Goal: Information Seeking & Learning: Learn about a topic

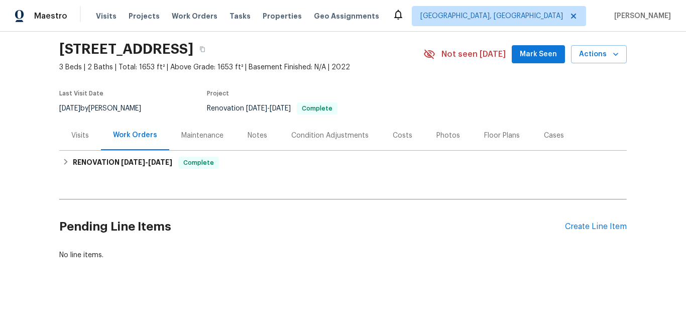
scroll to position [46, 0]
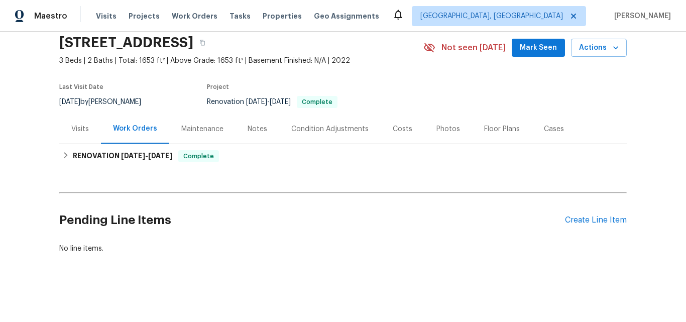
click at [83, 124] on div "Visits" at bounding box center [80, 129] width 18 height 10
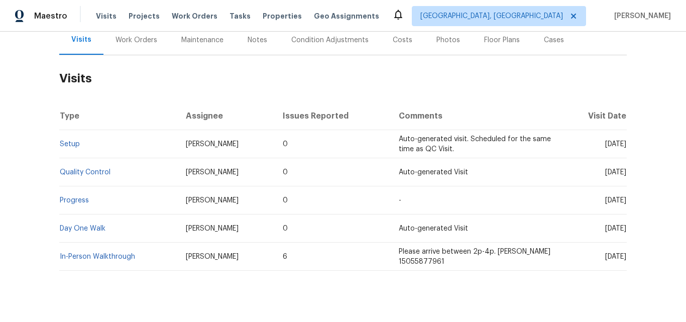
scroll to position [146, 0]
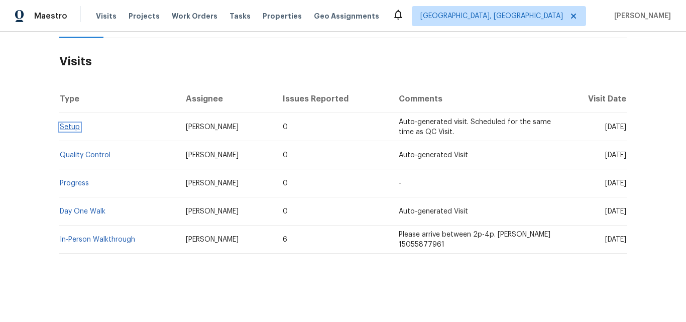
click at [63, 124] on link "Setup" at bounding box center [70, 127] width 20 height 7
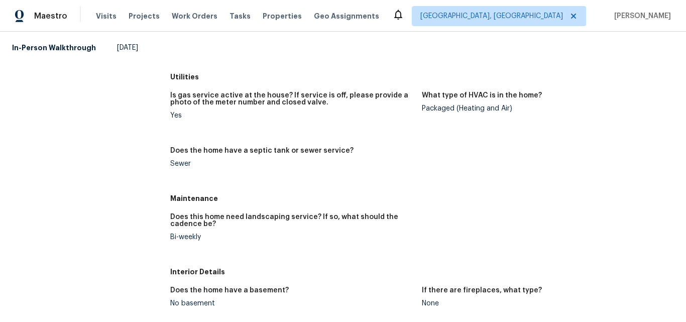
scroll to position [201, 0]
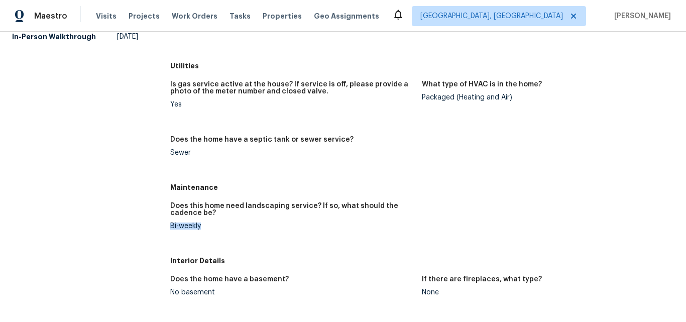
drag, startPoint x: 168, startPoint y: 225, endPoint x: 203, endPoint y: 225, distance: 34.7
click at [203, 225] on div "Bi-weekly" at bounding box center [292, 226] width 244 height 7
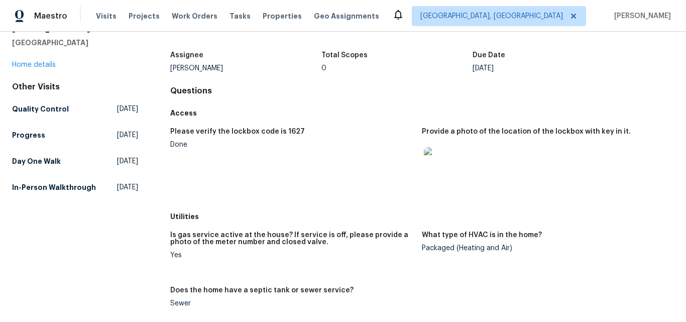
scroll to position [0, 0]
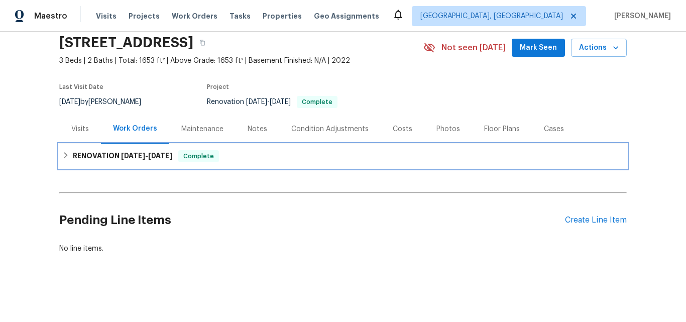
click at [95, 150] on h6 "RENOVATION 9/16/25 - 9/23/25" at bounding box center [122, 156] width 99 height 12
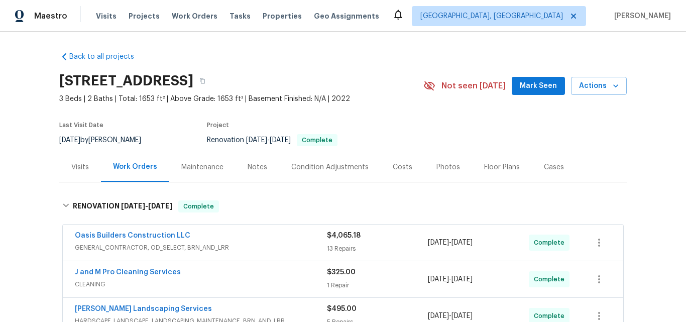
click at [75, 169] on div "Visits" at bounding box center [80, 167] width 18 height 10
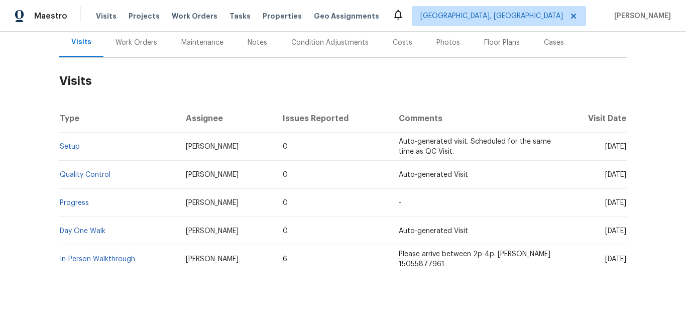
scroll to position [151, 0]
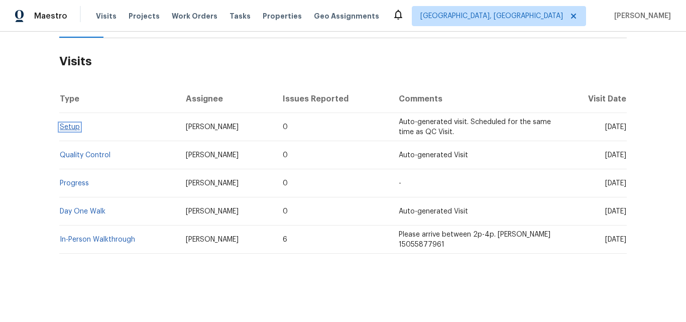
click at [70, 124] on link "Setup" at bounding box center [70, 127] width 20 height 7
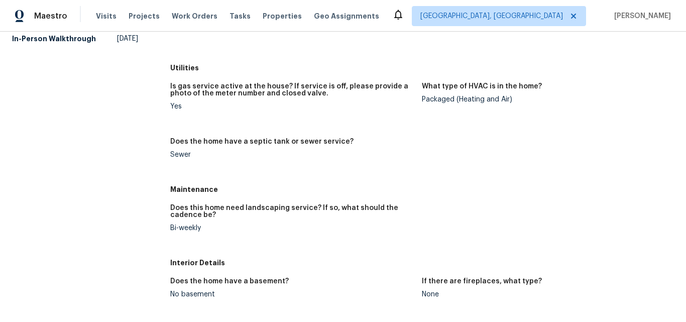
scroll to position [201, 0]
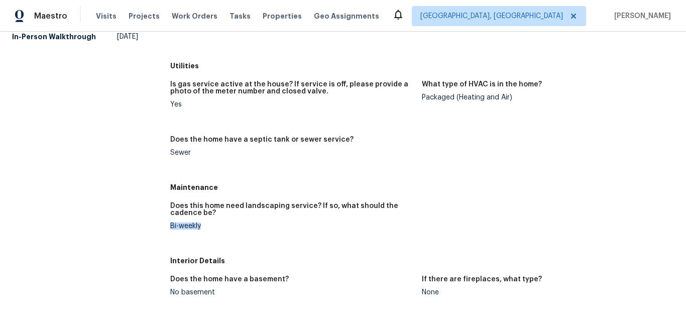
drag, startPoint x: 204, startPoint y: 225, endPoint x: 164, endPoint y: 224, distance: 40.2
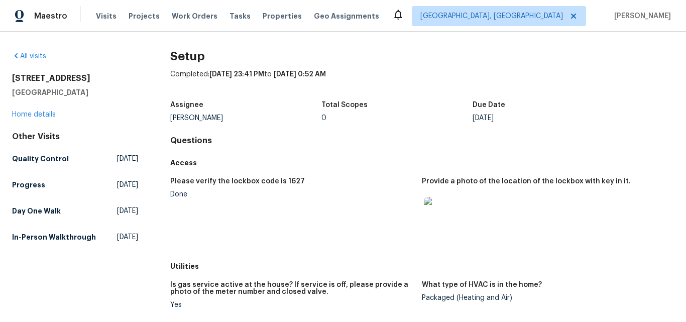
scroll to position [0, 0]
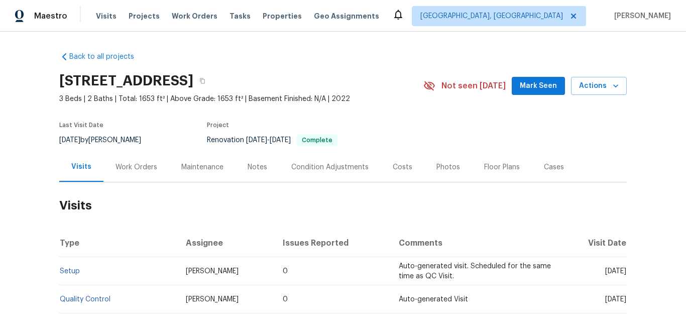
click at [128, 167] on div "Work Orders" at bounding box center [137, 167] width 42 height 10
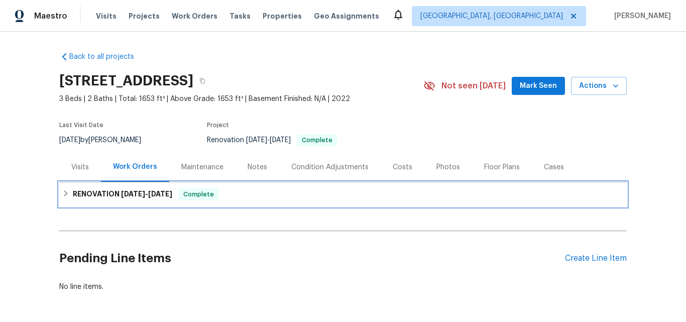
click at [104, 198] on h6 "RENOVATION 9/16/25 - 9/23/25" at bounding box center [122, 194] width 99 height 12
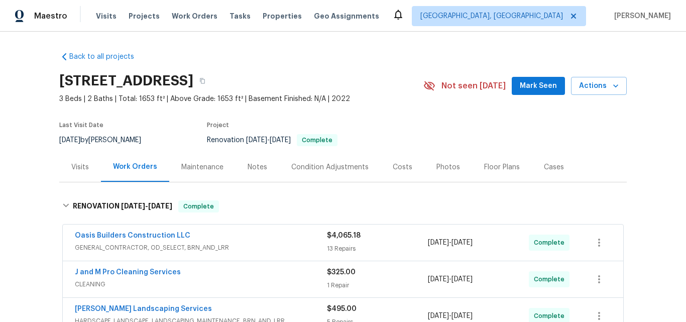
click at [73, 162] on div "Visits" at bounding box center [80, 167] width 18 height 10
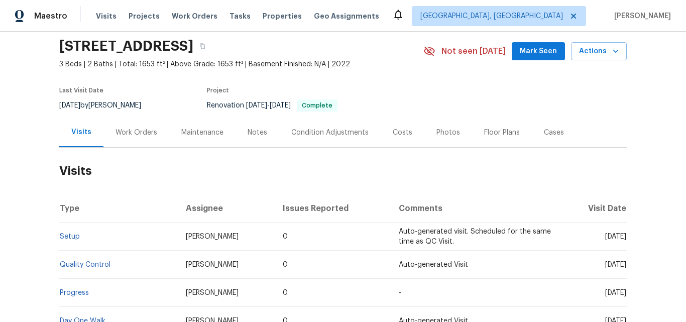
scroll to position [50, 0]
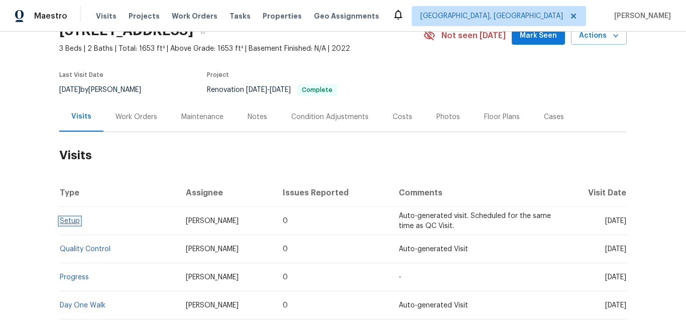
click at [67, 221] on link "Setup" at bounding box center [70, 221] width 20 height 7
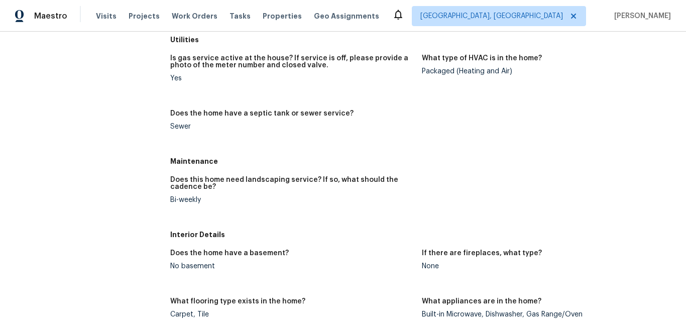
scroll to position [251, 0]
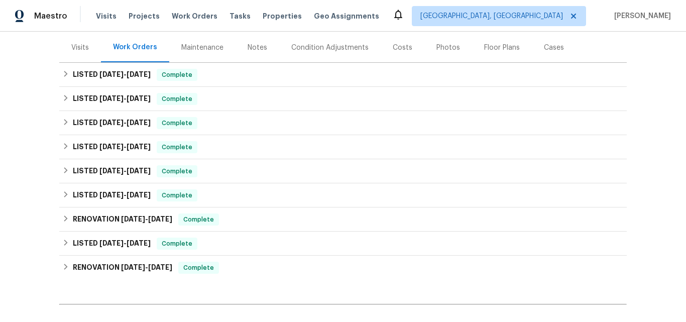
scroll to position [62, 0]
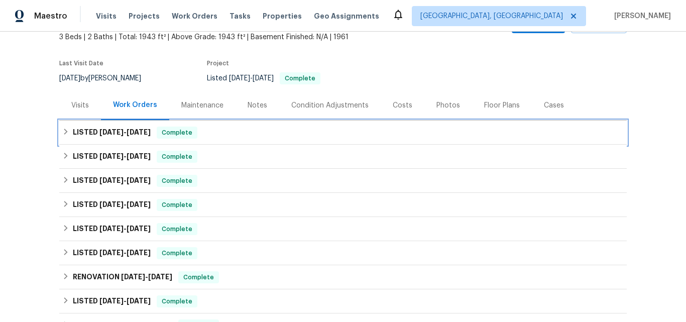
click at [100, 130] on span "[DATE]" at bounding box center [111, 132] width 24 height 7
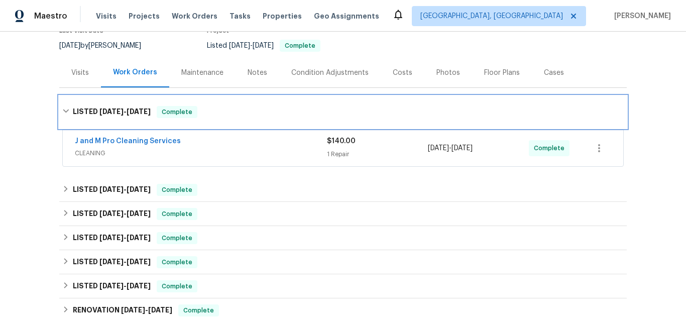
scroll to position [112, 0]
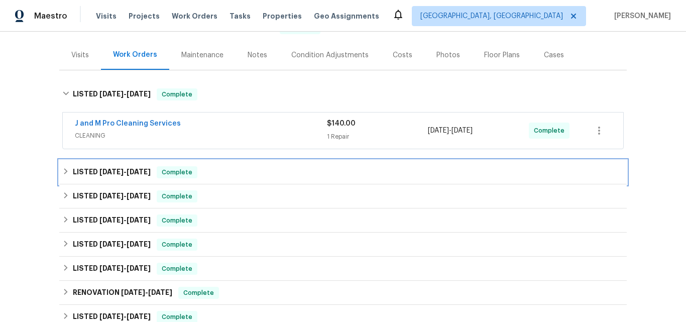
click at [101, 172] on span "9/15/25" at bounding box center [111, 171] width 24 height 7
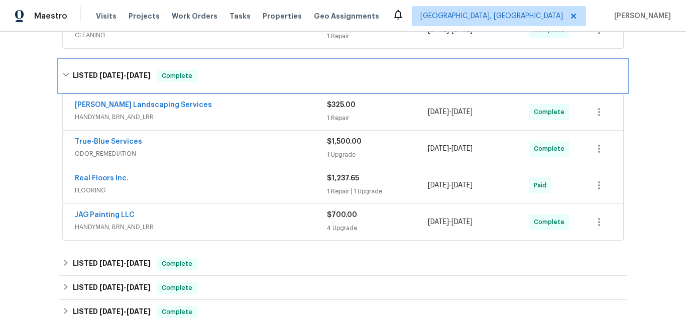
scroll to position [263, 0]
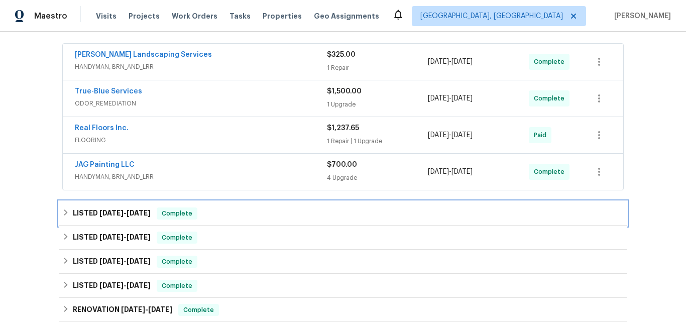
click at [93, 219] on h6 "LISTED 9/5/25 - 9/8/25" at bounding box center [112, 213] width 78 height 12
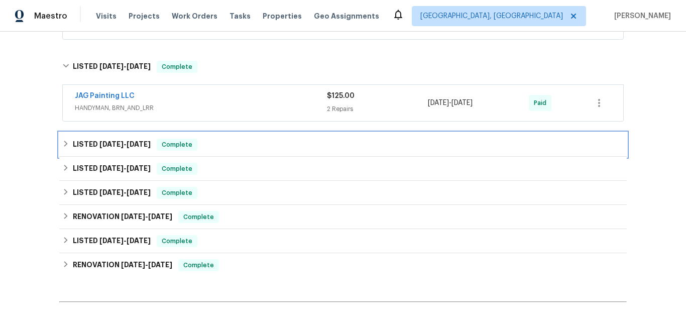
click at [98, 148] on h6 "LISTED 8/20/25 - 8/22/25" at bounding box center [112, 145] width 78 height 12
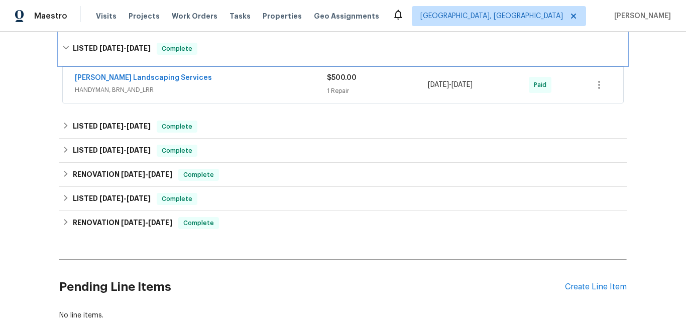
scroll to position [514, 0]
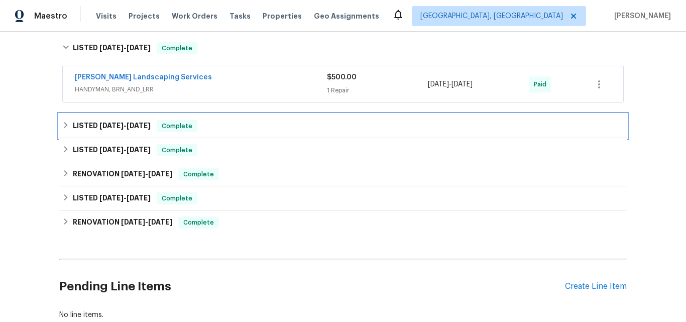
click at [102, 125] on span "6/30/25" at bounding box center [111, 125] width 24 height 7
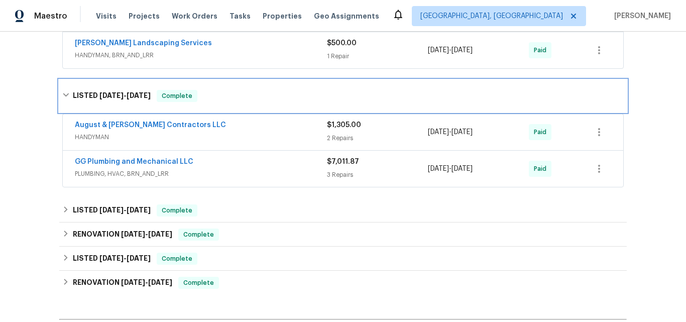
scroll to position [564, 0]
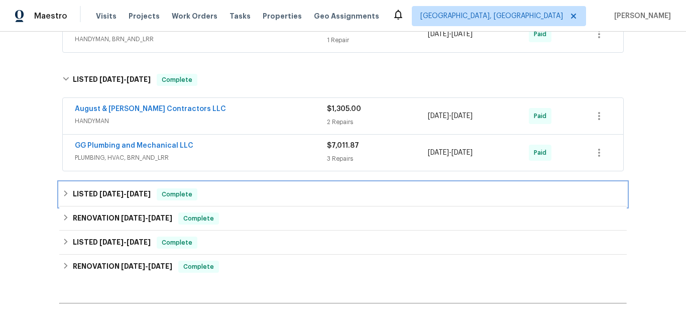
click at [109, 194] on span "5/21/25" at bounding box center [111, 193] width 24 height 7
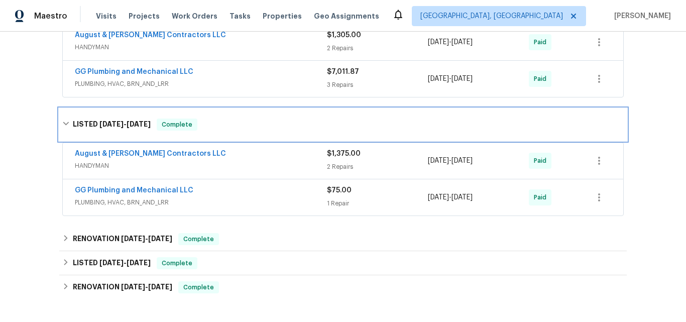
scroll to position [665, 0]
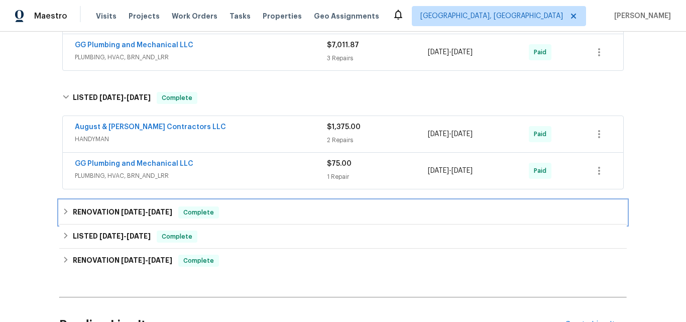
click at [101, 212] on h6 "RENOVATION 5/9/25 - 5/13/25" at bounding box center [122, 212] width 99 height 12
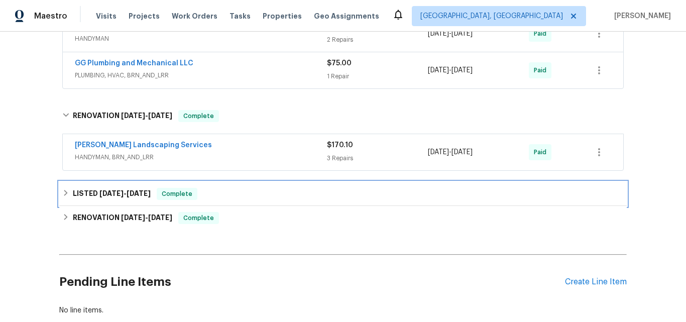
click at [102, 198] on h6 "LISTED 5/2/25 - 5/14/25" at bounding box center [112, 194] width 78 height 12
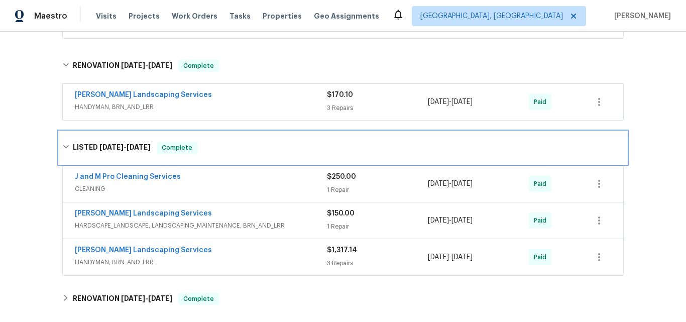
scroll to position [866, 0]
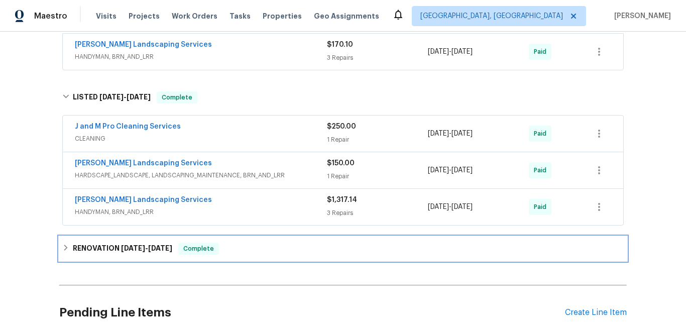
drag, startPoint x: 109, startPoint y: 249, endPoint x: 137, endPoint y: 225, distance: 37.1
click at [109, 249] on h6 "RENOVATION 3/18/25 - 4/24/25" at bounding box center [122, 249] width 99 height 12
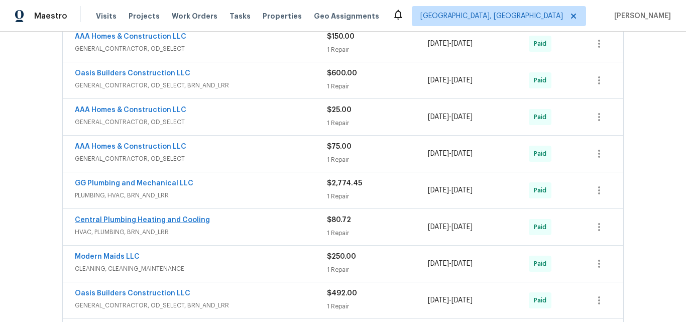
scroll to position [1167, 0]
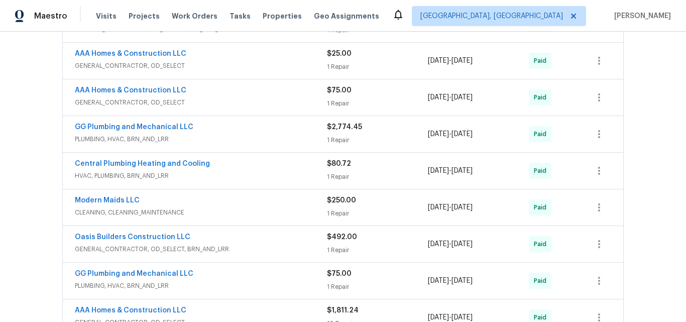
click at [39, 192] on div "Back to all projects 7001 Edwina Ave NE, Albuquerque, NM 87110 3 Beds | 2 Baths…" at bounding box center [343, 177] width 686 height 290
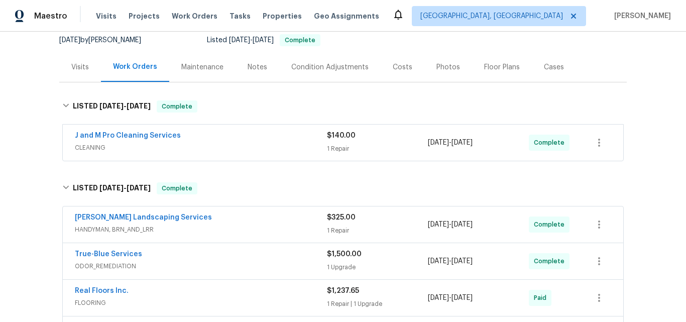
scroll to position [0, 0]
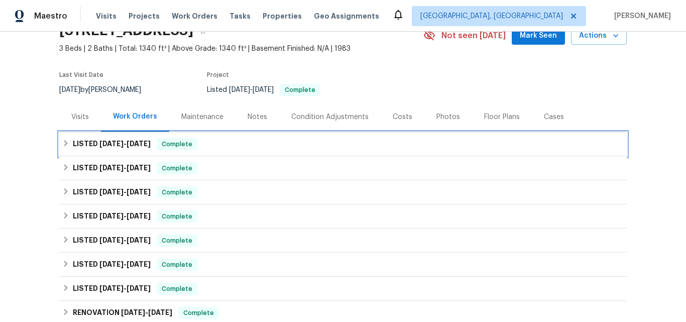
click at [75, 141] on h6 "LISTED 8/22/25 - 9/15/25" at bounding box center [112, 144] width 78 height 12
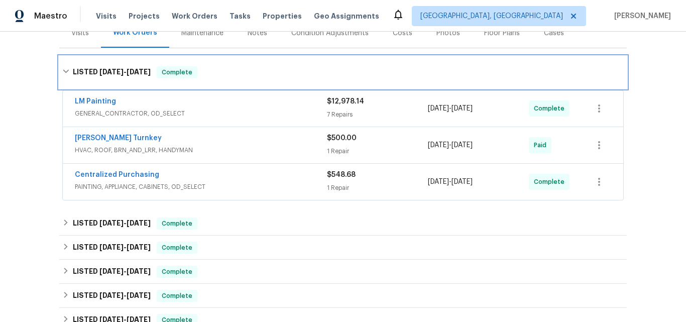
scroll to position [151, 0]
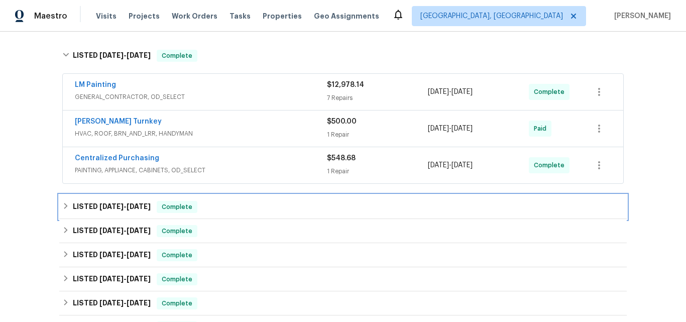
click at [108, 208] on span "[DATE]" at bounding box center [111, 206] width 24 height 7
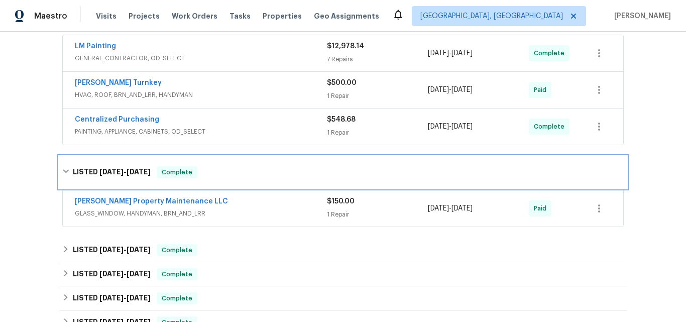
scroll to position [201, 0]
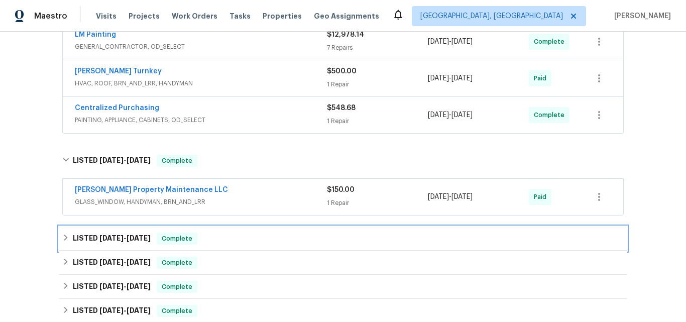
click at [90, 244] on h6 "LISTED 3/31/25 - 4/5/25" at bounding box center [112, 239] width 78 height 12
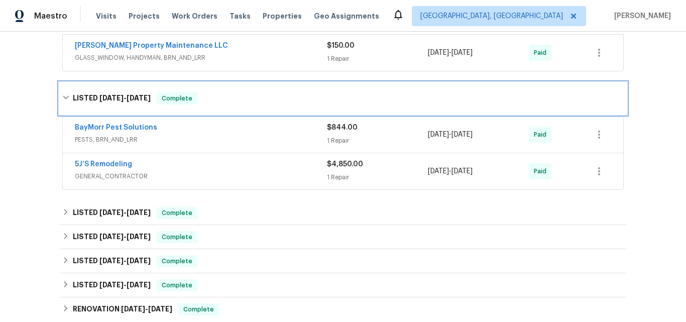
scroll to position [352, 0]
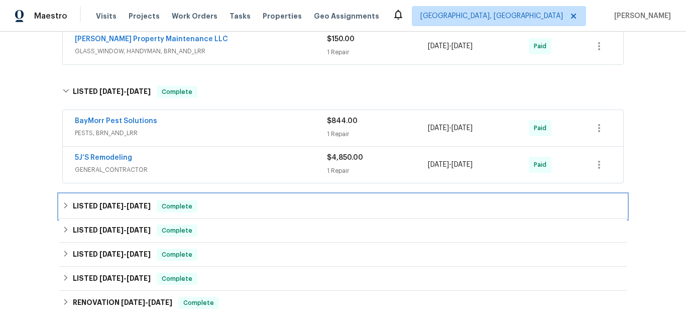
click at [113, 208] on span "3/7/25" at bounding box center [111, 205] width 24 height 7
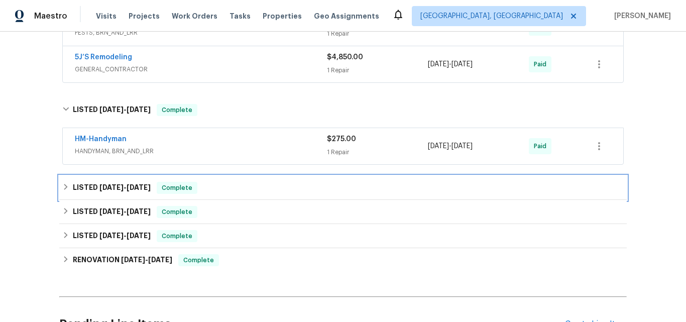
drag, startPoint x: 106, startPoint y: 192, endPoint x: 150, endPoint y: 161, distance: 54.4
click at [106, 192] on h6 "LISTED 12/30/24 - 1/4/25" at bounding box center [112, 188] width 78 height 12
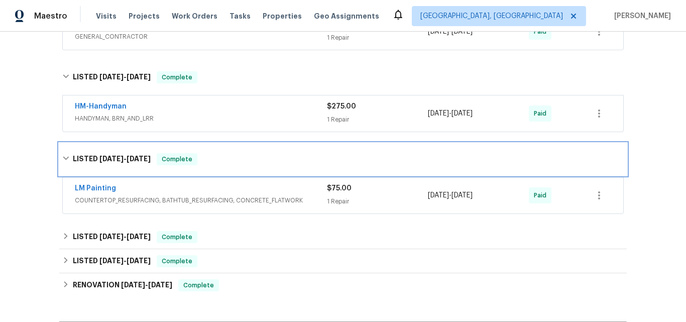
scroll to position [502, 0]
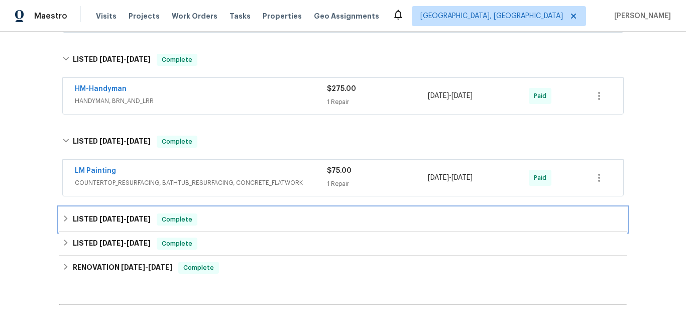
click at [129, 214] on h6 "LISTED 12/13/24 - 12/13/24" at bounding box center [112, 219] width 78 height 12
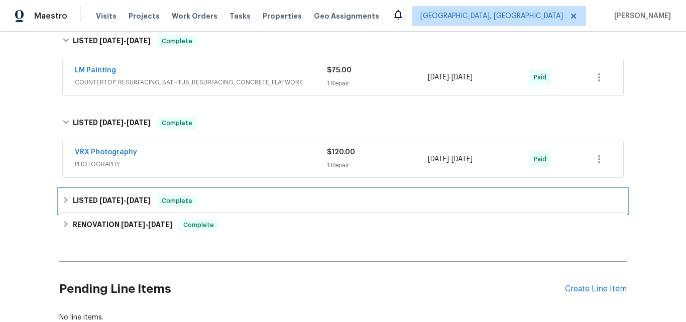
click at [118, 200] on span "12/14/24" at bounding box center [111, 200] width 24 height 7
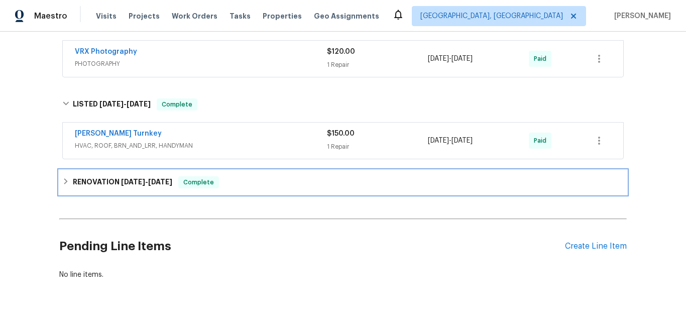
click at [113, 185] on h6 "RENOVATION 12/3/24 - 12/13/24" at bounding box center [122, 182] width 99 height 12
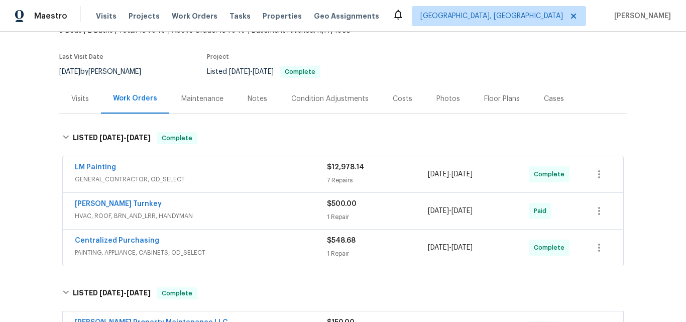
scroll to position [50, 0]
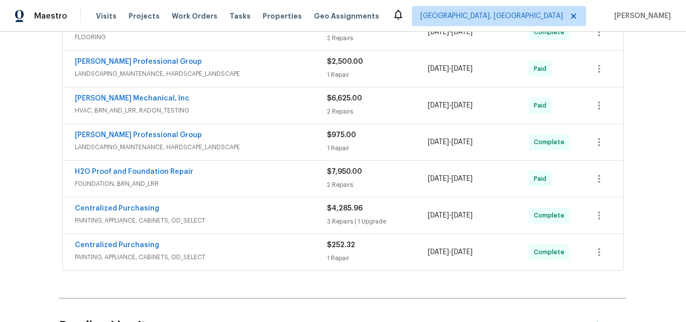
scroll to position [301, 0]
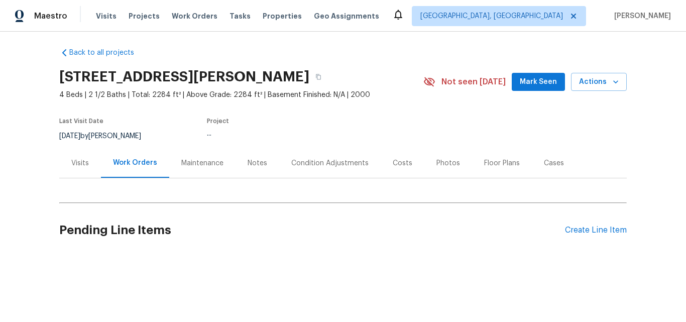
scroll to position [12, 0]
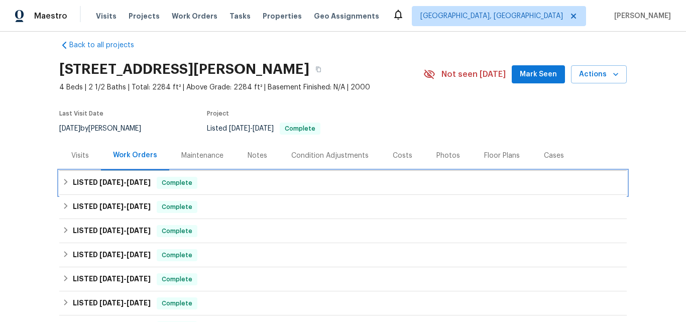
click at [88, 182] on h6 "LISTED [DATE] - [DATE]" at bounding box center [112, 183] width 78 height 12
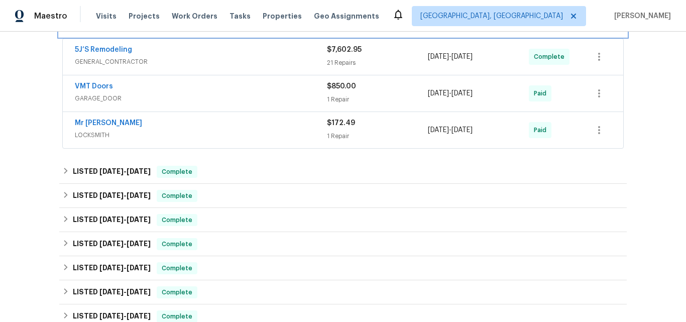
scroll to position [212, 0]
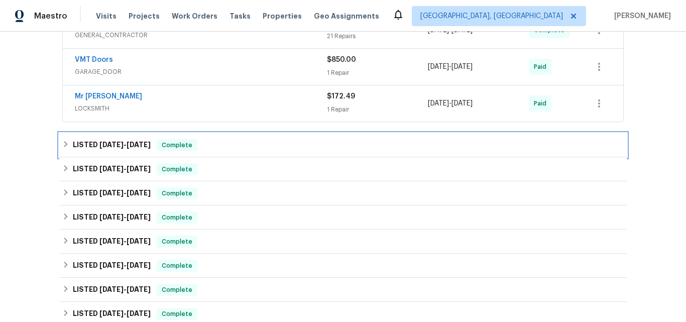
click at [111, 145] on span "[DATE]" at bounding box center [111, 144] width 24 height 7
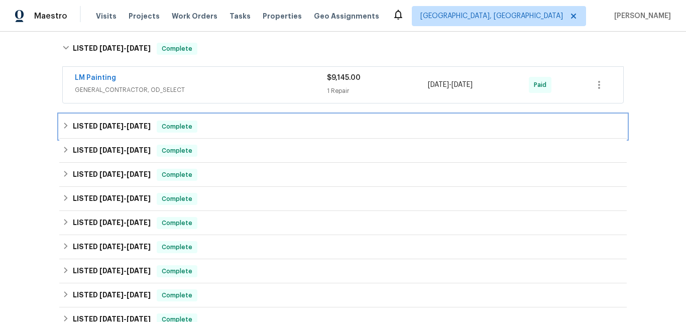
drag, startPoint x: 92, startPoint y: 125, endPoint x: 198, endPoint y: 119, distance: 106.2
click at [92, 125] on h6 "LISTED 8/13/25 - 8/21/25" at bounding box center [112, 127] width 78 height 12
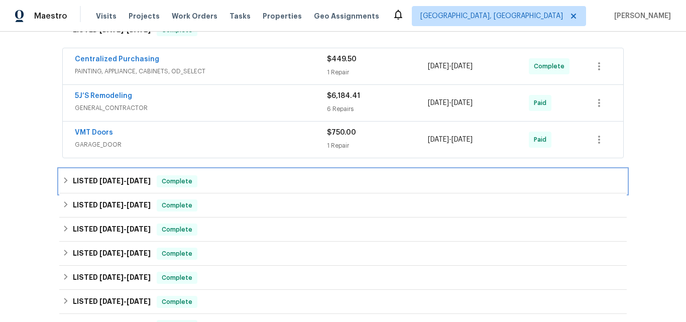
click at [99, 180] on span "7/29/25" at bounding box center [111, 180] width 24 height 7
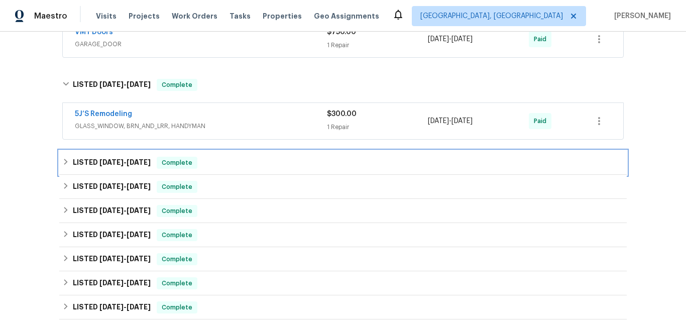
click at [109, 158] on h6 "LISTED 7/23/25 - 7/25/25" at bounding box center [112, 163] width 78 height 12
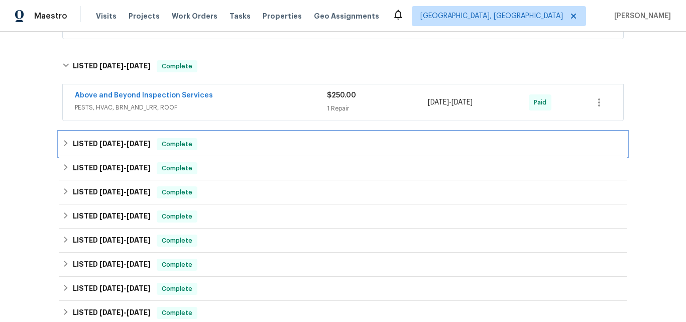
click at [102, 142] on span "6/2/25" at bounding box center [111, 143] width 24 height 7
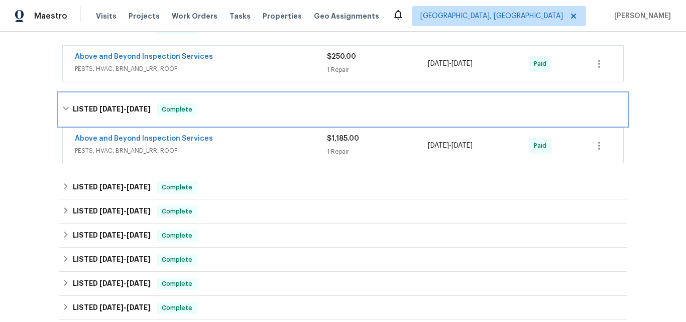
scroll to position [665, 0]
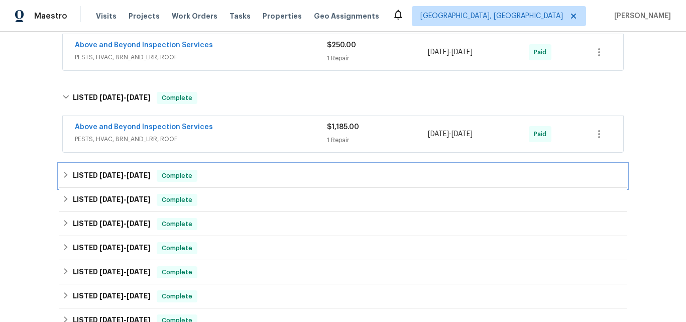
click at [86, 171] on h6 "LISTED 3/18/25 - 3/20/25" at bounding box center [112, 176] width 78 height 12
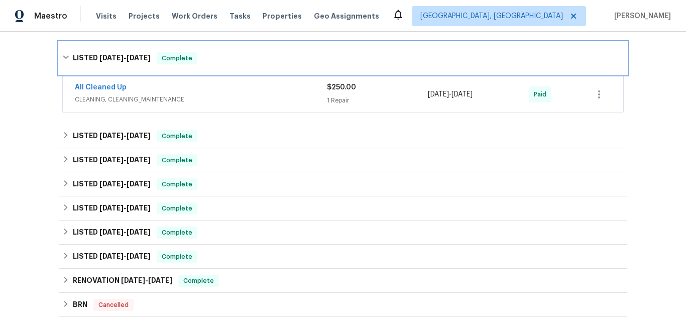
scroll to position [815, 0]
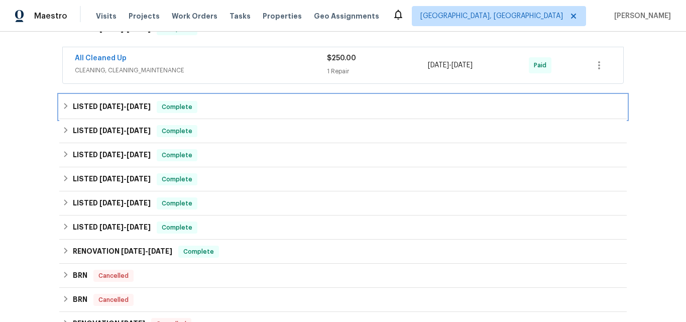
click at [102, 109] on span "3/14/25" at bounding box center [111, 106] width 24 height 7
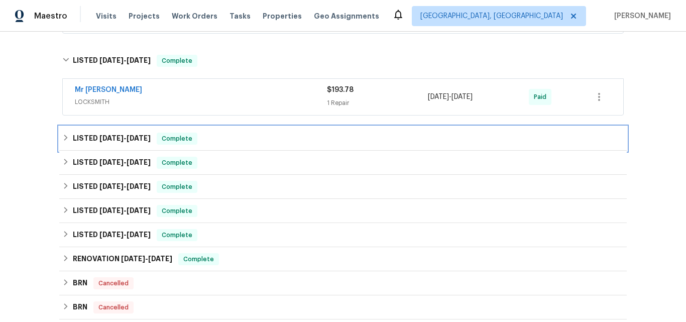
click at [91, 139] on h6 "LISTED 3/4/25 - 3/5/25" at bounding box center [112, 139] width 78 height 12
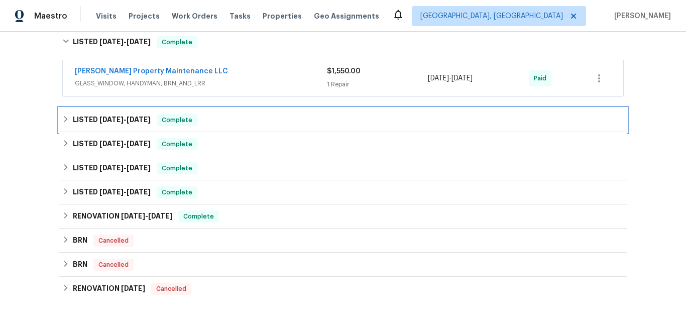
click at [106, 125] on h6 "LISTED 2/9/25 - 2/11/25" at bounding box center [112, 120] width 78 height 12
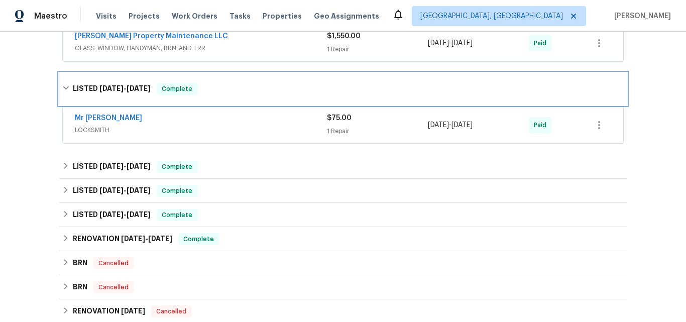
scroll to position [1016, 0]
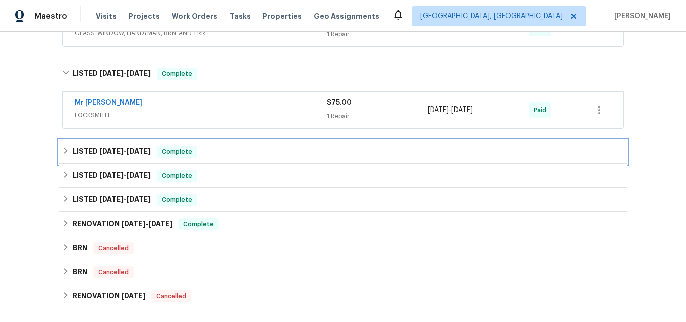
click at [113, 153] on span "1/1/25" at bounding box center [111, 151] width 24 height 7
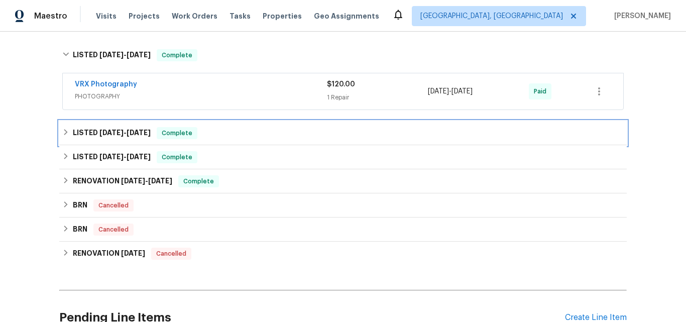
click at [115, 136] on span "10/2/24" at bounding box center [111, 132] width 24 height 7
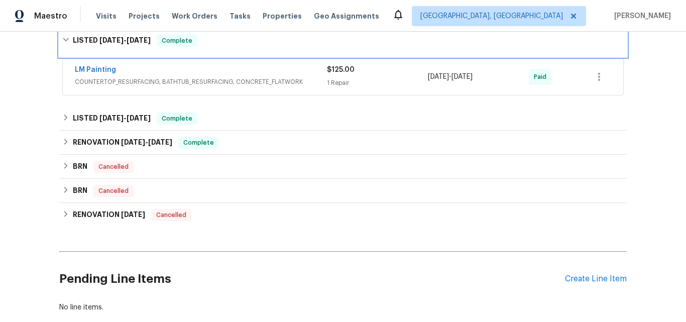
scroll to position [1217, 0]
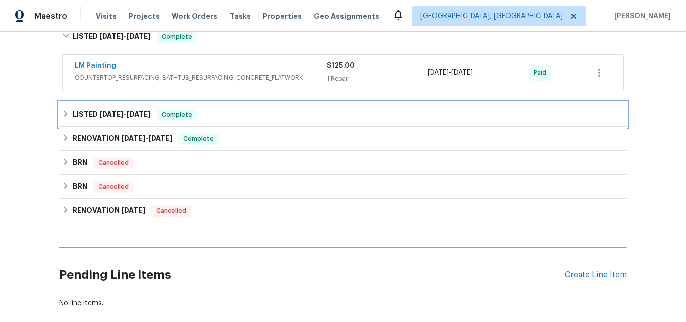
click at [95, 110] on h6 "LISTED 7/22/24 - 9/6/24" at bounding box center [112, 115] width 78 height 12
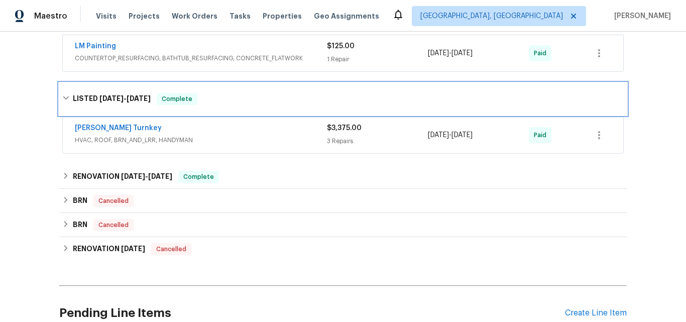
scroll to position [1267, 0]
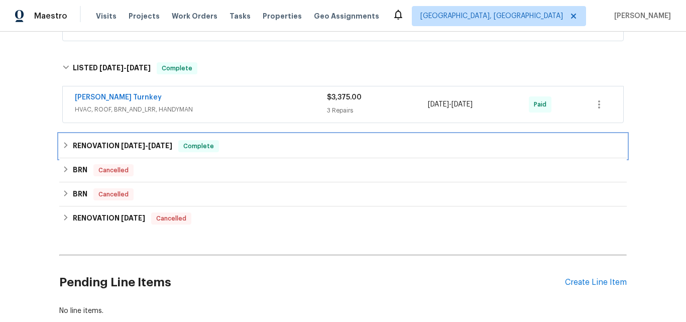
click at [102, 145] on h6 "RENOVATION 7/1/24 - 8/20/24" at bounding box center [122, 146] width 99 height 12
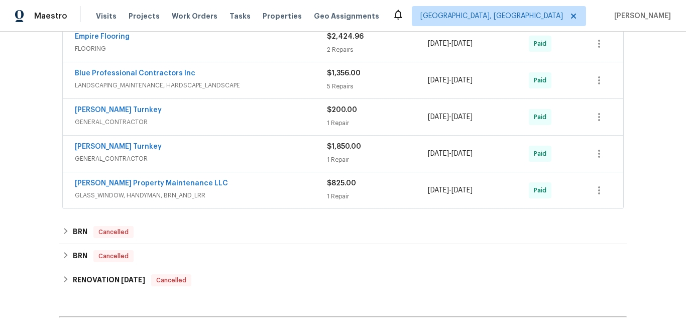
scroll to position [1468, 0]
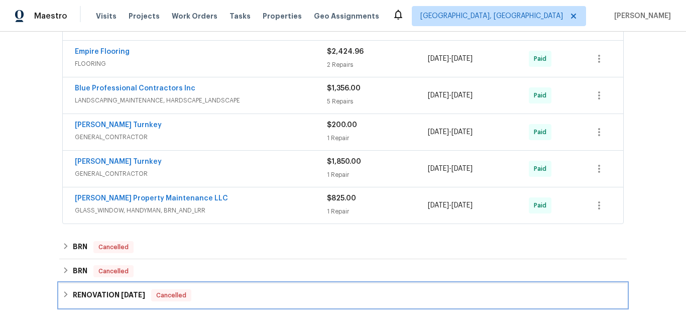
click at [128, 288] on div "RENOVATION 12/22/22 Cancelled" at bounding box center [343, 295] width 568 height 24
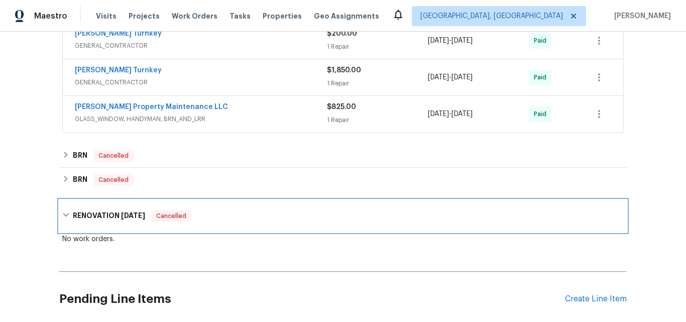
scroll to position [1569, 0]
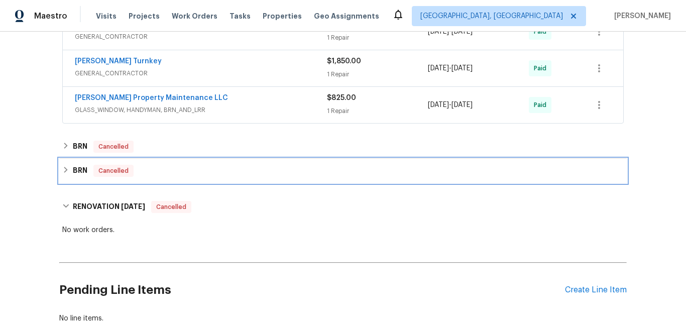
click at [73, 169] on h6 "BRN" at bounding box center [80, 171] width 15 height 12
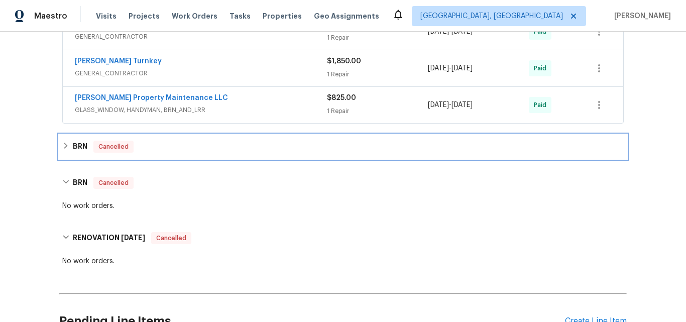
click at [74, 151] on h6 "BRN" at bounding box center [80, 147] width 15 height 12
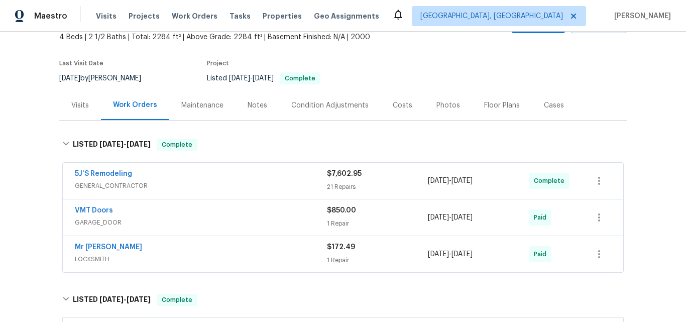
scroll to position [12, 0]
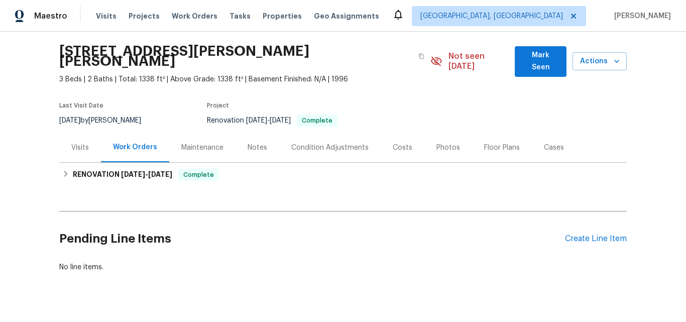
scroll to position [46, 0]
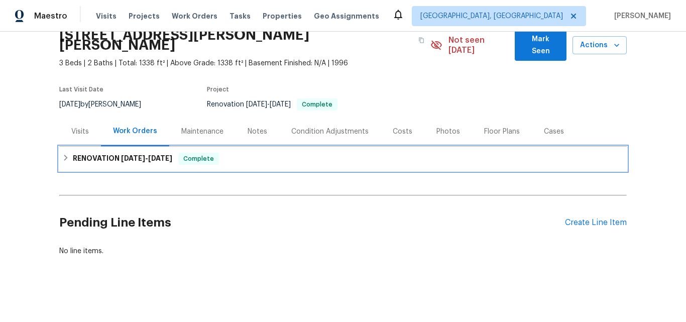
click at [98, 153] on h6 "RENOVATION 8/22/25 - 9/19/25" at bounding box center [122, 159] width 99 height 12
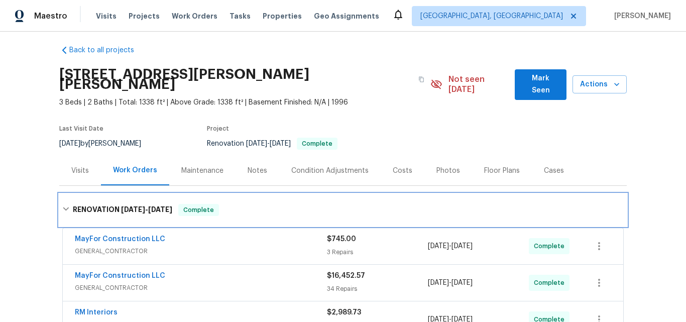
scroll to position [0, 0]
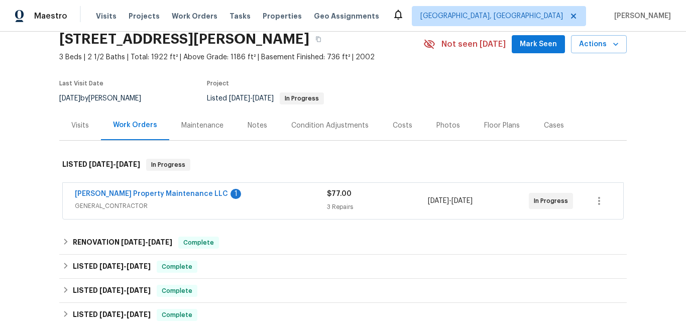
scroll to position [112, 0]
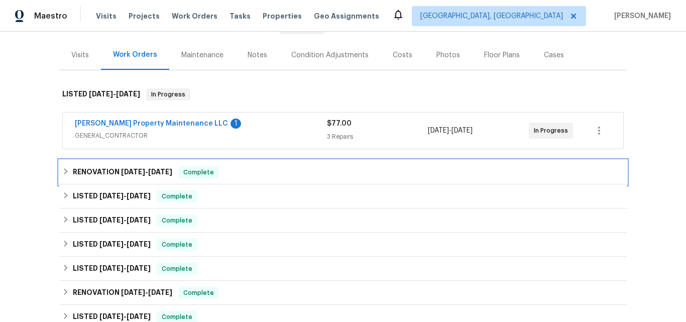
click at [112, 168] on h6 "RENOVATION [DATE] - [DATE]" at bounding box center [122, 172] width 99 height 12
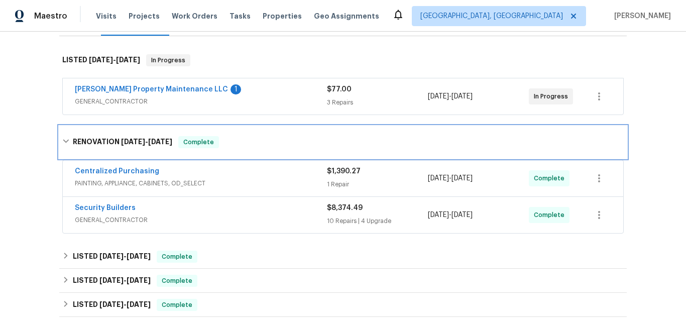
scroll to position [162, 0]
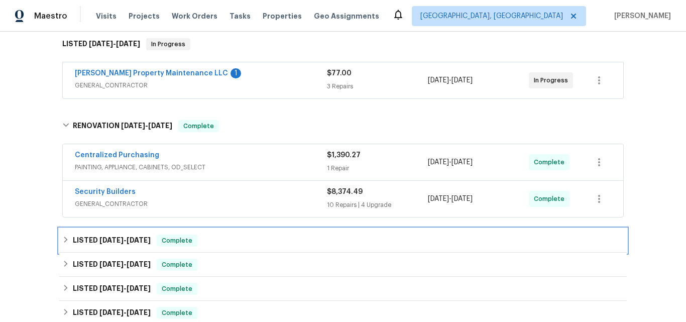
drag, startPoint x: 108, startPoint y: 246, endPoint x: 175, endPoint y: 183, distance: 91.7
click at [107, 244] on h6 "LISTED 8/27/25 - 9/6/25" at bounding box center [112, 241] width 78 height 12
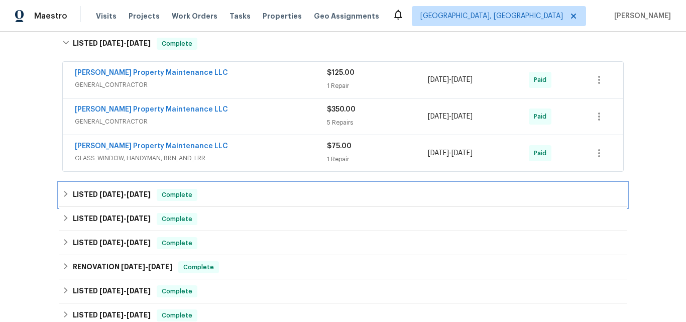
drag, startPoint x: 110, startPoint y: 191, endPoint x: 153, endPoint y: 155, distance: 56.3
click at [110, 191] on span "8/13/25" at bounding box center [111, 194] width 24 height 7
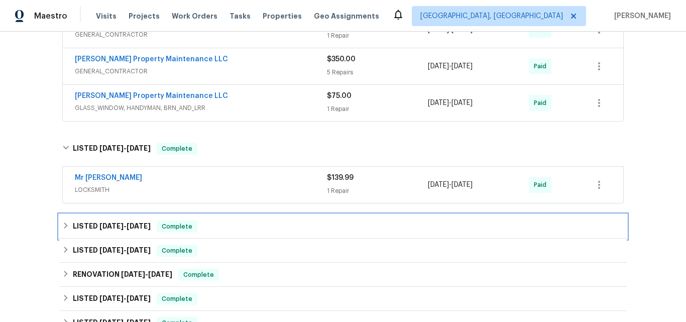
click at [99, 227] on span "6/17/25" at bounding box center [111, 226] width 24 height 7
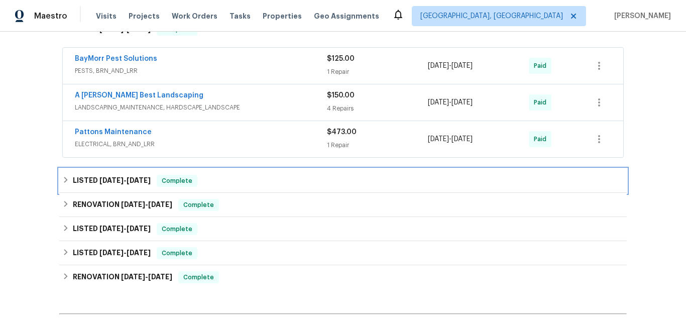
click at [108, 183] on span "4/22/25" at bounding box center [111, 180] width 24 height 7
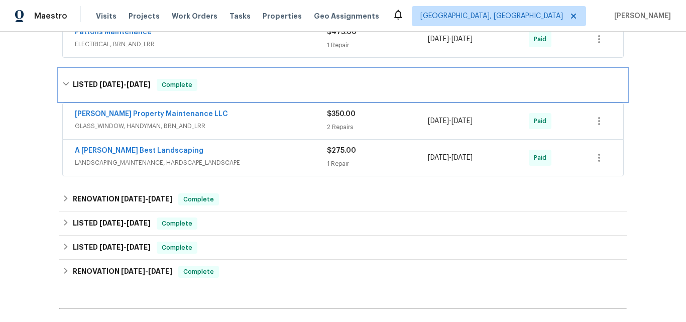
scroll to position [715, 0]
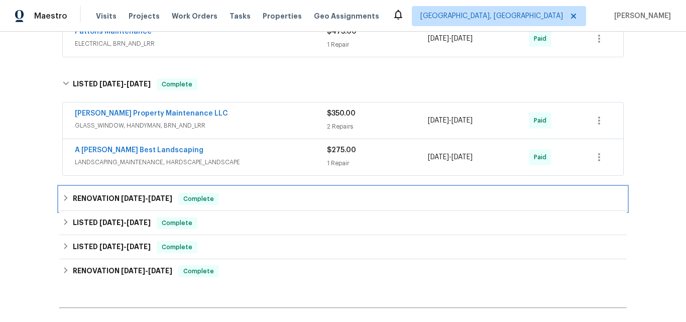
drag, startPoint x: 108, startPoint y: 202, endPoint x: 147, endPoint y: 160, distance: 57.2
click at [108, 202] on h6 "RENOVATION 4/22/25 - 4/25/25" at bounding box center [122, 199] width 99 height 12
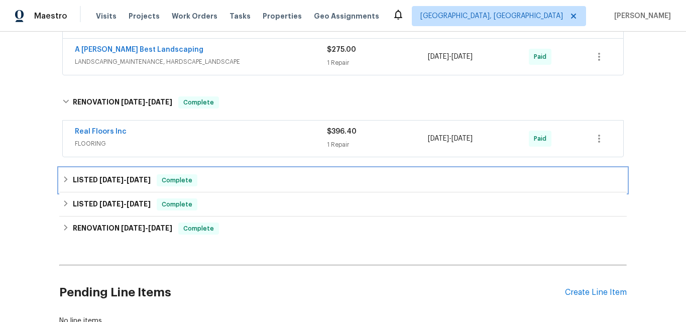
click at [93, 184] on h6 "LISTED 3/14/25 - 4/2/25" at bounding box center [112, 180] width 78 height 12
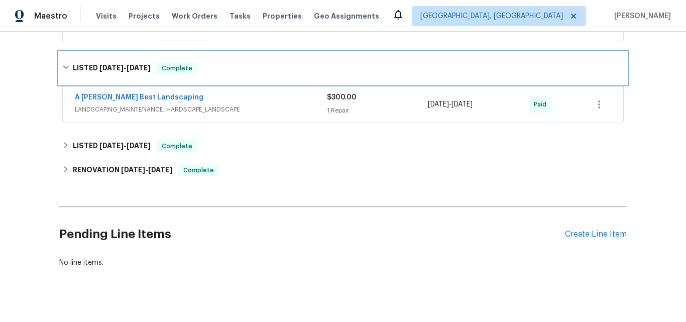
scroll to position [953, 0]
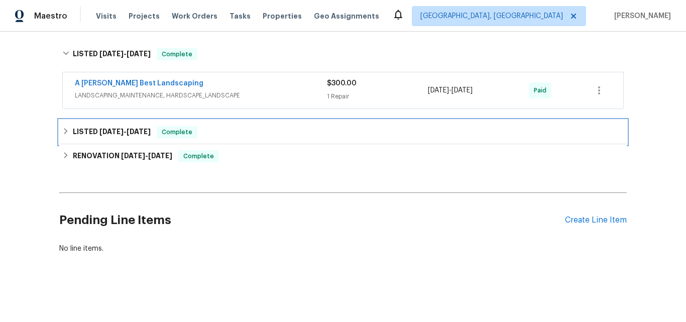
click at [101, 129] on h6 "LISTED 2/13/25 - 2/19/25" at bounding box center [112, 132] width 78 height 12
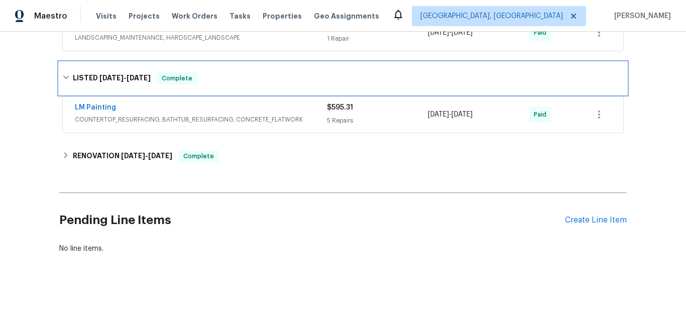
scroll to position [1011, 0]
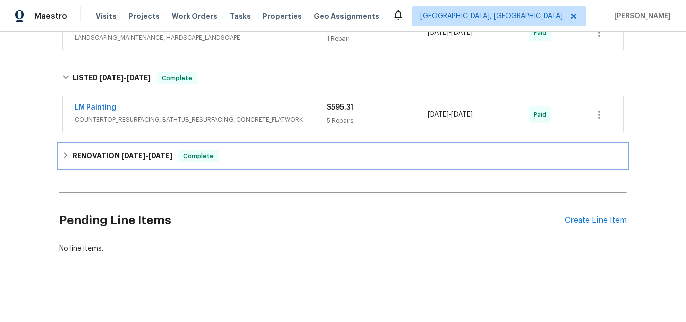
drag, startPoint x: 106, startPoint y: 151, endPoint x: 111, endPoint y: 145, distance: 7.8
click at [106, 150] on h6 "RENOVATION 1/31/25 - 2/13/25" at bounding box center [122, 156] width 99 height 12
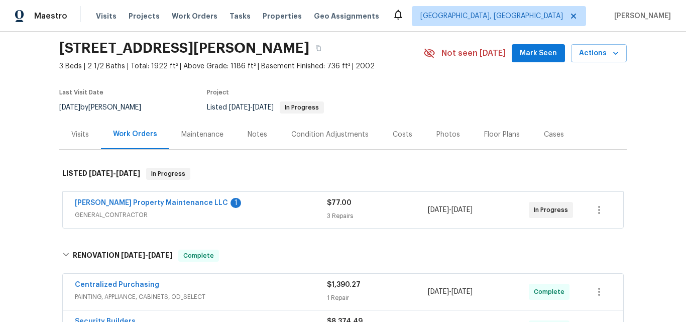
scroll to position [6, 0]
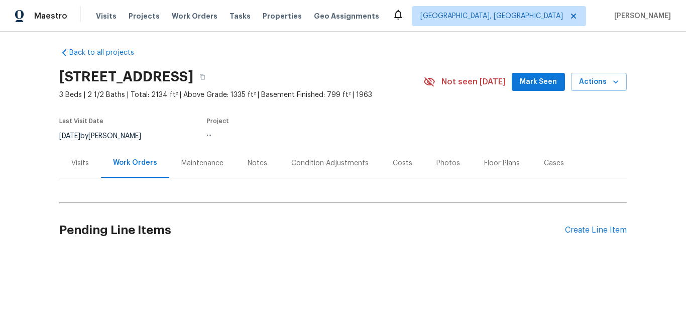
scroll to position [12, 0]
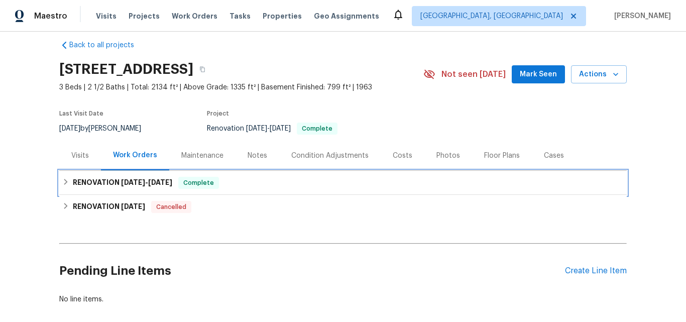
click at [105, 180] on h6 "RENOVATION [DATE] - [DATE]" at bounding box center [122, 183] width 99 height 12
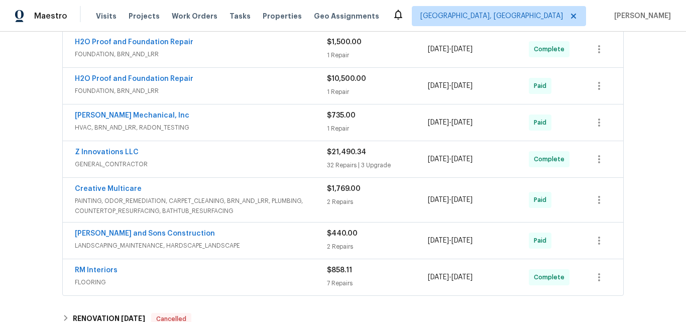
scroll to position [464, 0]
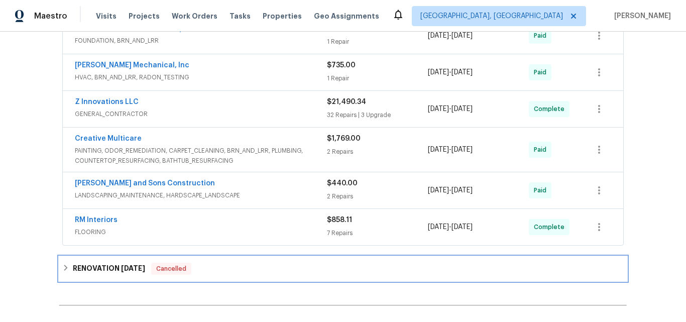
click at [94, 273] on h6 "RENOVATION [DATE]" at bounding box center [109, 269] width 72 height 12
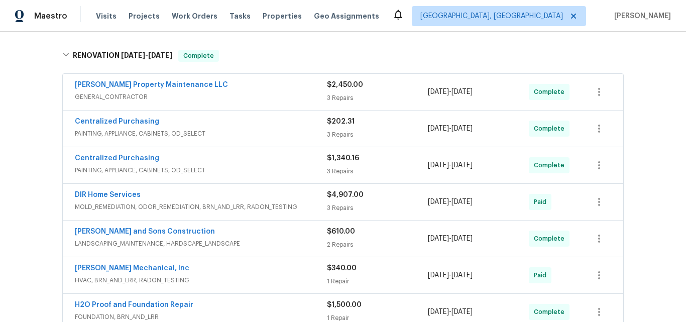
scroll to position [100, 0]
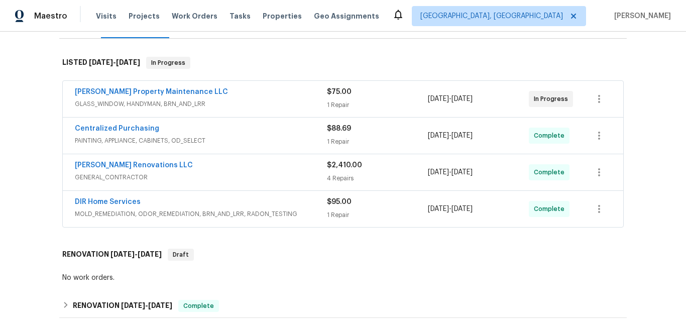
scroll to position [201, 0]
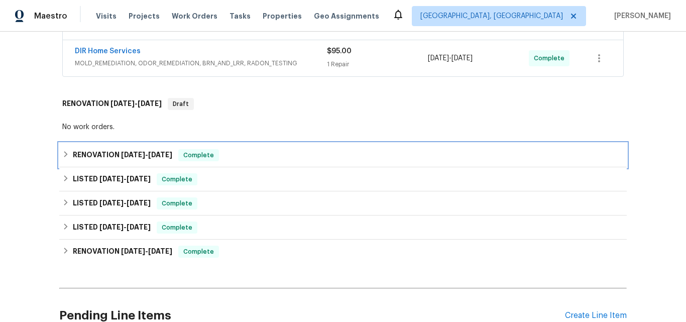
click at [107, 149] on h6 "RENOVATION [DATE] - [DATE]" at bounding box center [122, 155] width 99 height 12
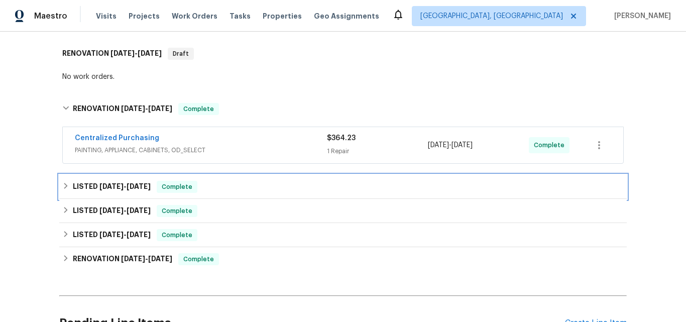
click at [106, 183] on span "6/28/25" at bounding box center [111, 186] width 24 height 7
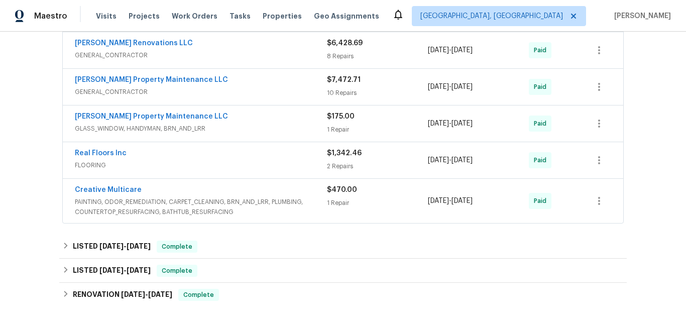
scroll to position [603, 0]
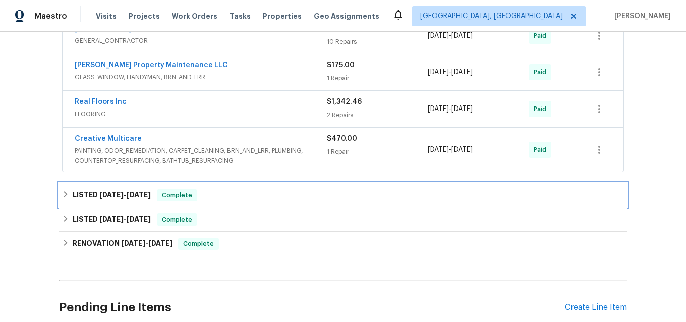
click at [128, 191] on span "6/5/25" at bounding box center [139, 194] width 24 height 7
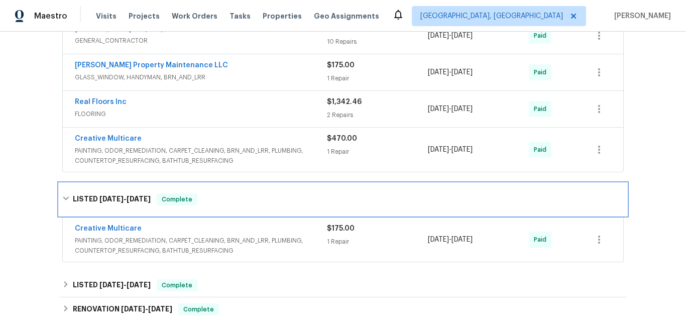
scroll to position [754, 0]
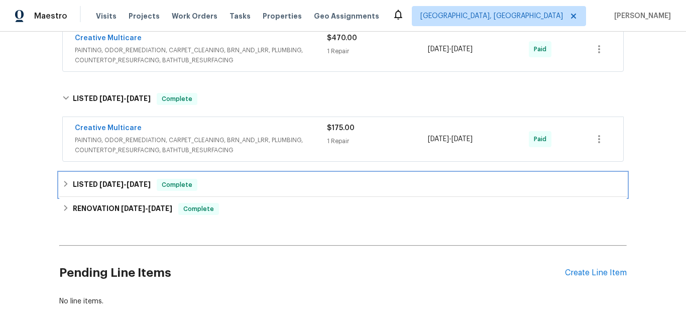
click at [123, 173] on div "LISTED 4/9/25 - 4/10/25 Complete" at bounding box center [343, 185] width 568 height 24
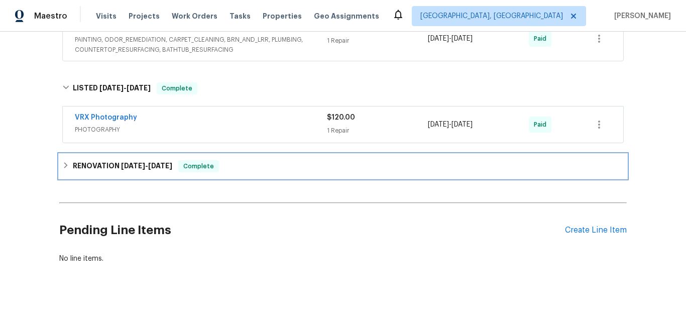
drag, startPoint x: 126, startPoint y: 164, endPoint x: 146, endPoint y: 151, distance: 23.3
click at [125, 164] on h6 "RENOVATION 2/24/25 - 3/27/25" at bounding box center [122, 166] width 99 height 12
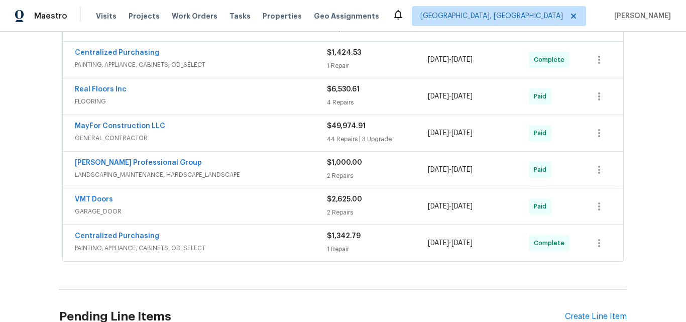
scroll to position [1055, 0]
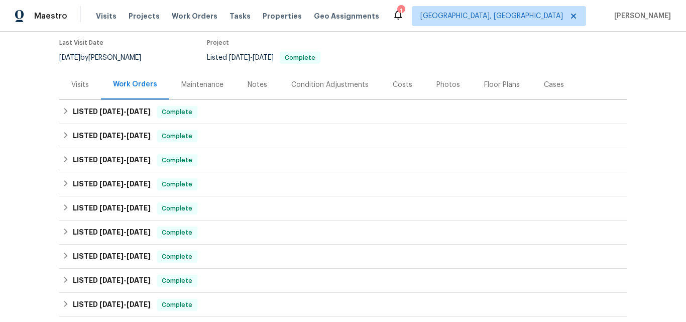
scroll to position [112, 0]
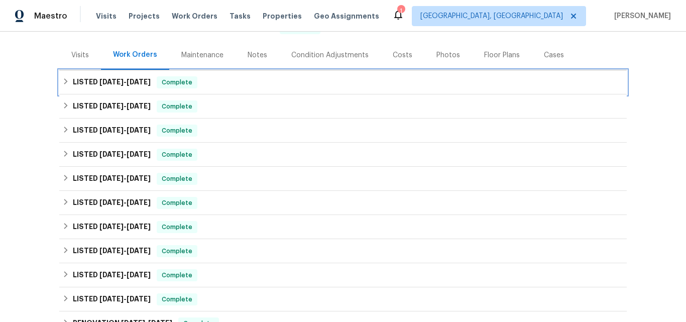
click at [84, 91] on div "LISTED 9/6/25 - 9/18/25 Complete" at bounding box center [343, 82] width 568 height 24
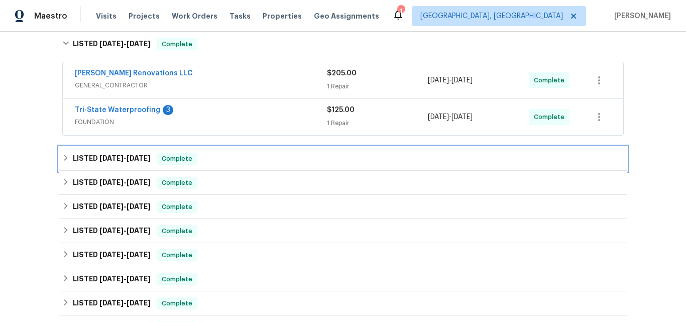
click at [103, 152] on div "LISTED 9/6/25 - 9/12/25 Complete" at bounding box center [343, 159] width 568 height 24
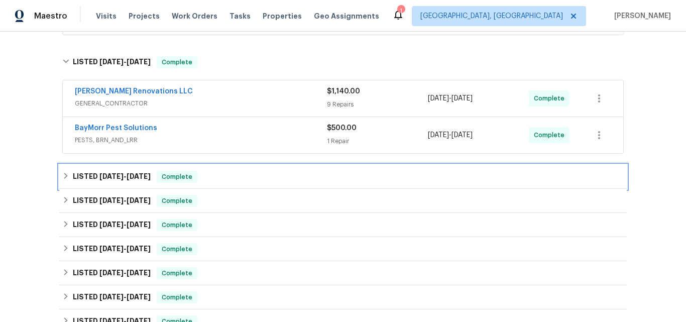
drag, startPoint x: 100, startPoint y: 187, endPoint x: 111, endPoint y: 162, distance: 27.2
click at [99, 187] on div "LISTED 3/19/25 - 3/21/25 Complete" at bounding box center [343, 177] width 568 height 24
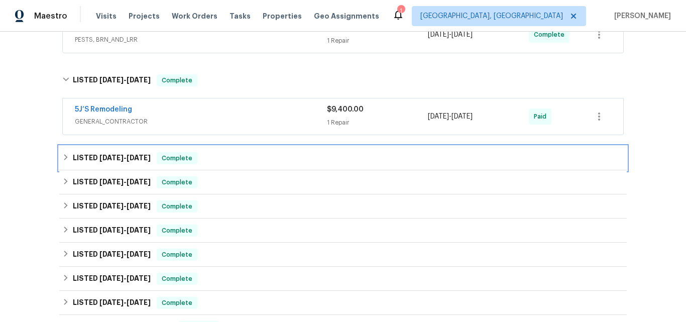
click at [101, 154] on h6 "LISTED 3/10/25 - 3/11/25" at bounding box center [112, 158] width 78 height 12
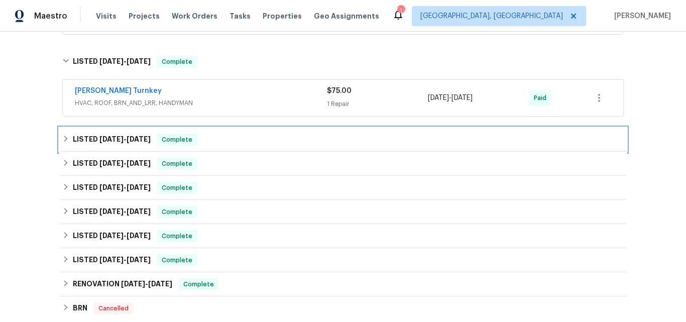
click at [98, 132] on div "LISTED 2/28/25 - 3/3/25 Complete" at bounding box center [343, 140] width 568 height 24
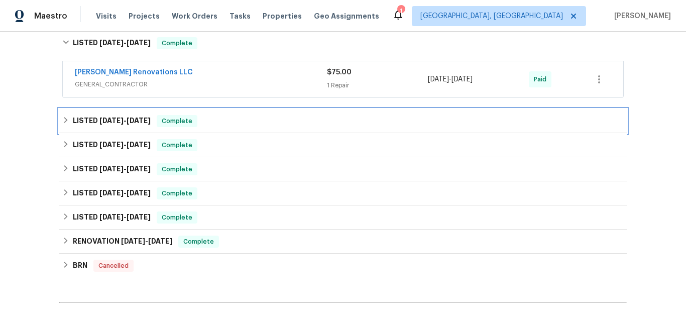
drag, startPoint x: 109, startPoint y: 119, endPoint x: 178, endPoint y: 104, distance: 70.5
click at [109, 119] on span "12/31/24" at bounding box center [111, 120] width 24 height 7
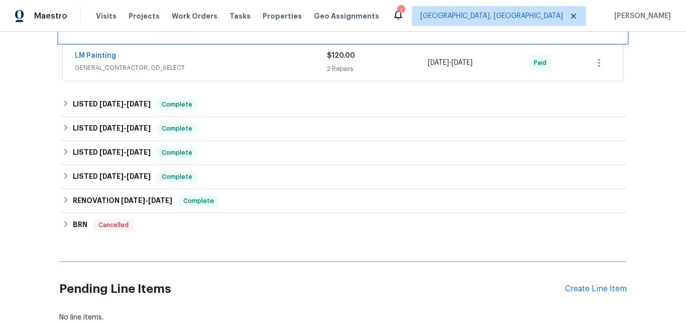
scroll to position [665, 0]
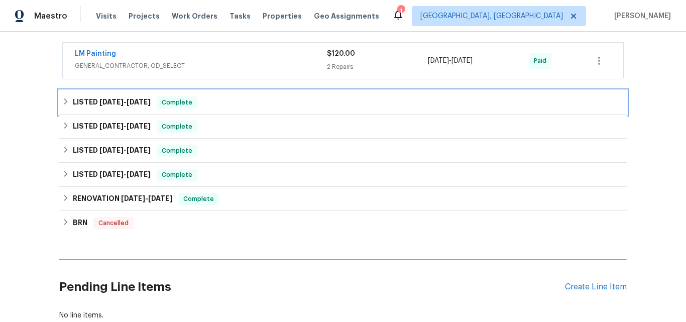
drag, startPoint x: 104, startPoint y: 98, endPoint x: 178, endPoint y: 88, distance: 74.5
click at [106, 98] on h6 "LISTED 11/18/24 - 11/26/24" at bounding box center [112, 102] width 78 height 12
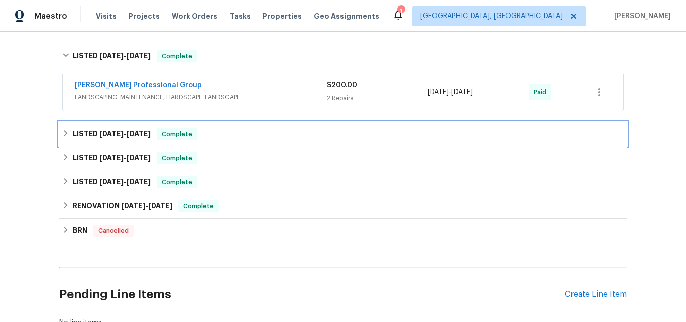
click at [102, 128] on h6 "LISTED 10/2/24 - 10/3/24" at bounding box center [112, 134] width 78 height 12
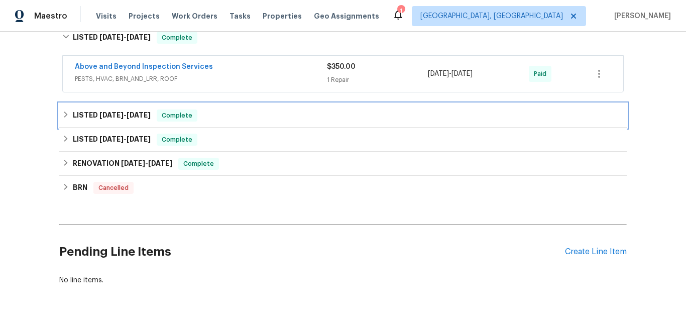
drag, startPoint x: 101, startPoint y: 118, endPoint x: 111, endPoint y: 114, distance: 10.2
click at [102, 117] on span "3/27/24" at bounding box center [111, 115] width 24 height 7
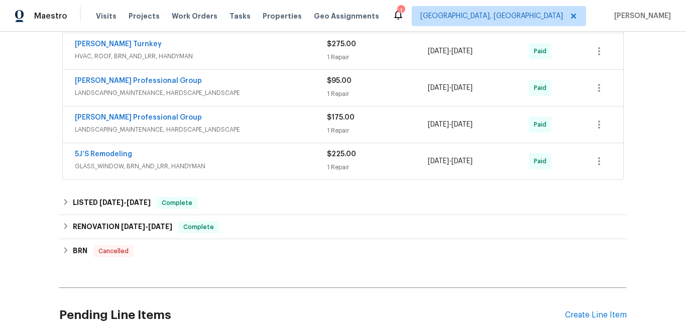
scroll to position [1117, 0]
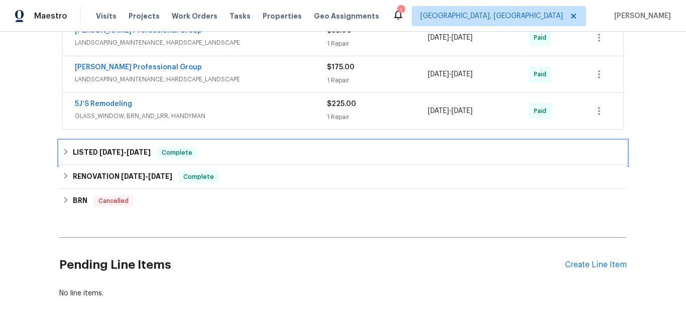
click at [91, 154] on h6 "LISTED 3/4/24 - 3/12/24" at bounding box center [112, 153] width 78 height 12
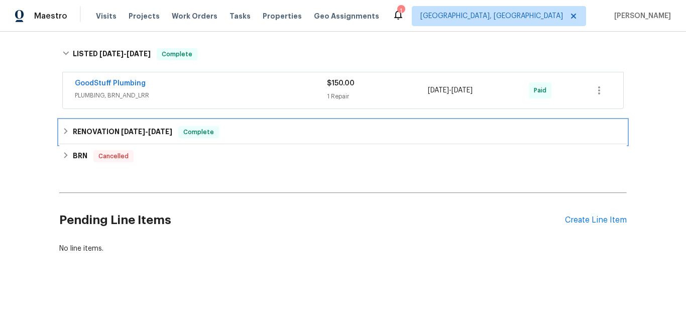
click at [121, 128] on span "2/23/24" at bounding box center [133, 131] width 24 height 7
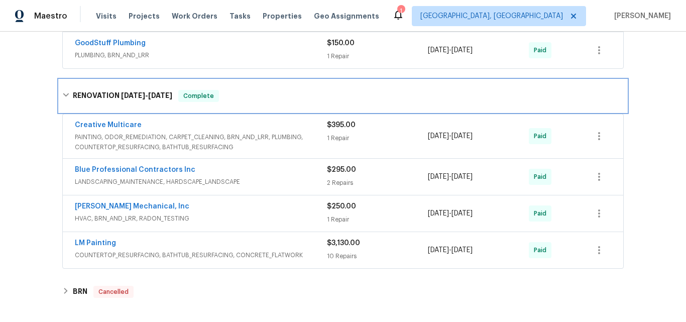
scroll to position [1327, 0]
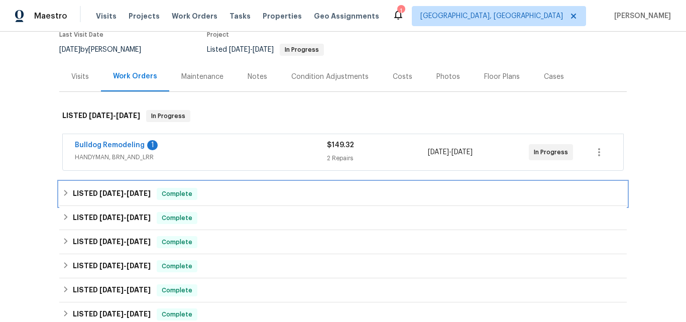
click at [92, 188] on h6 "LISTED [DATE] - [DATE]" at bounding box center [112, 194] width 78 height 12
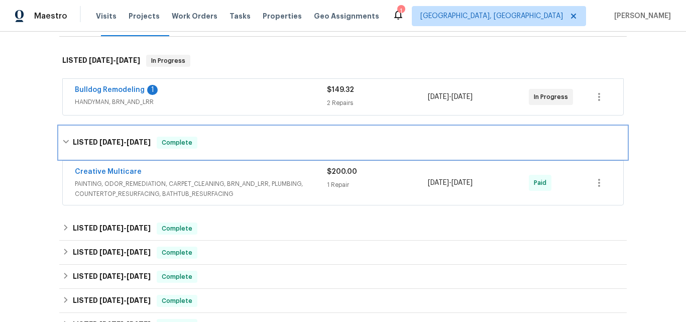
scroll to position [201, 0]
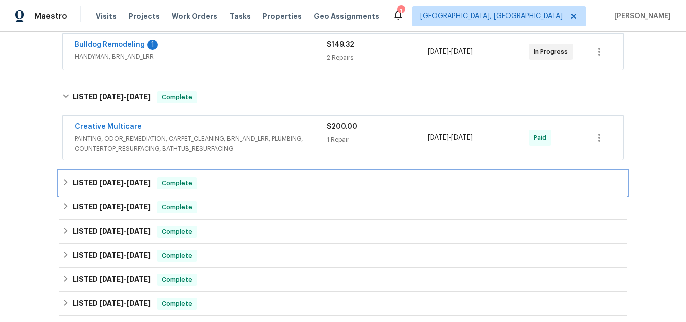
click at [98, 177] on h6 "LISTED [DATE] - [DATE]" at bounding box center [112, 183] width 78 height 12
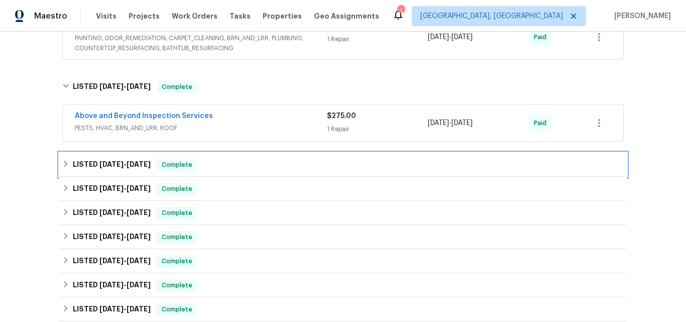
click at [106, 161] on span "[DATE]" at bounding box center [111, 164] width 24 height 7
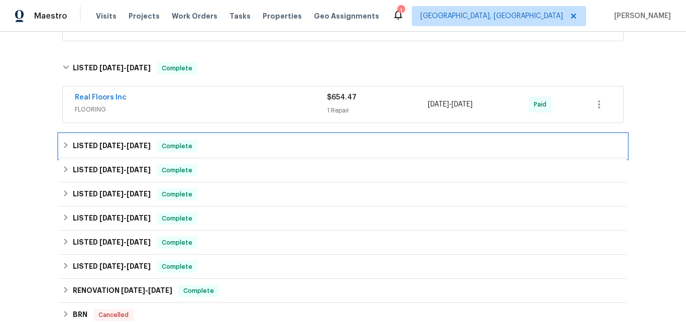
click at [99, 142] on span "[DATE]" at bounding box center [111, 145] width 24 height 7
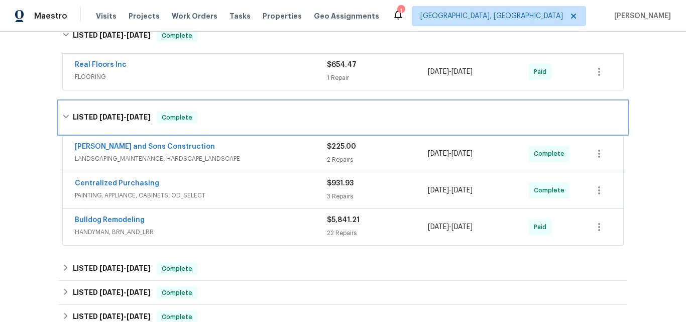
scroll to position [452, 0]
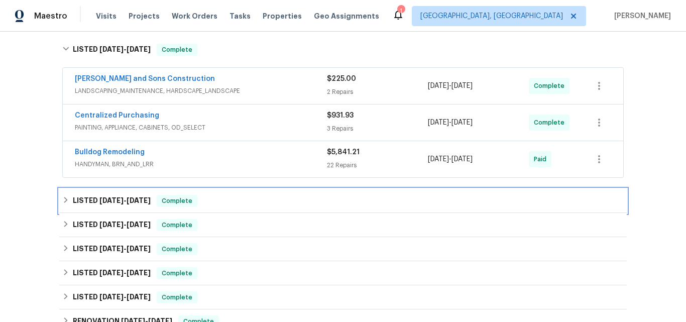
click at [122, 197] on span "6/23/25 - 6/27/25" at bounding box center [124, 200] width 51 height 7
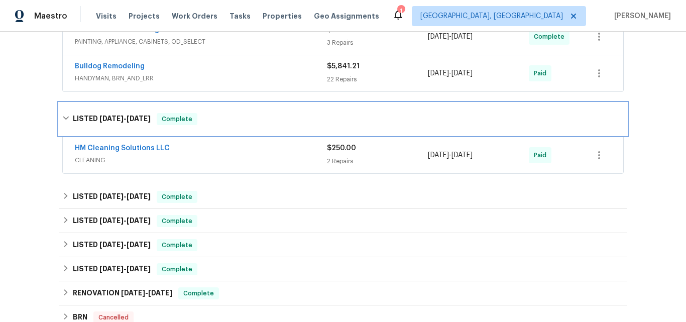
scroll to position [603, 0]
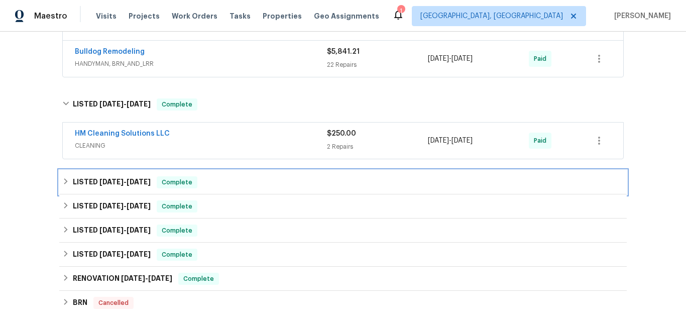
click at [117, 178] on div "LISTED 4/18/25 - 4/23/25 Complete" at bounding box center [343, 182] width 568 height 24
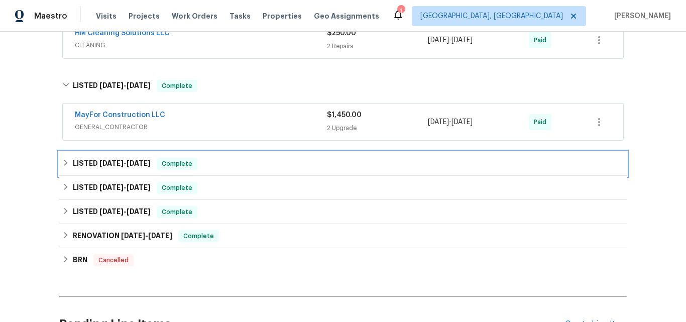
click at [111, 160] on span "3/20/25" at bounding box center [111, 163] width 24 height 7
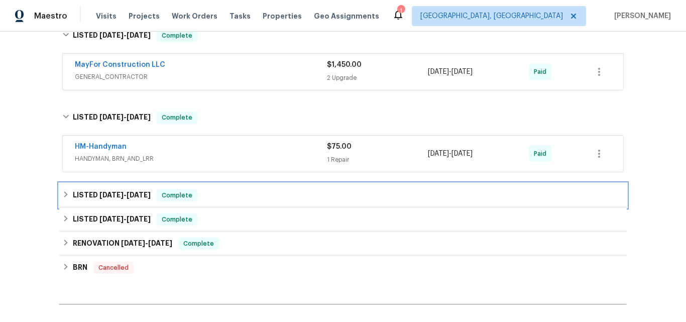
click at [113, 191] on span "2/10/25" at bounding box center [111, 194] width 24 height 7
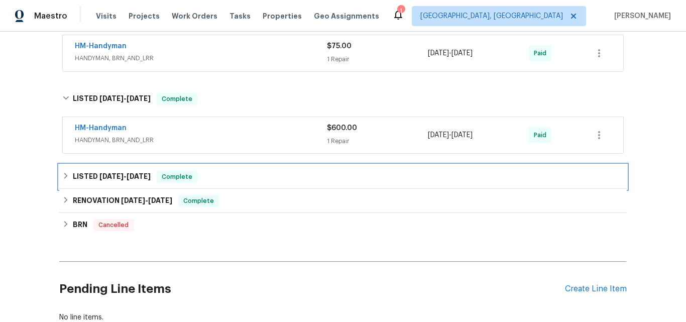
click at [109, 165] on div "LISTED 12/31/24 - 1/7/25 Complete" at bounding box center [343, 177] width 568 height 24
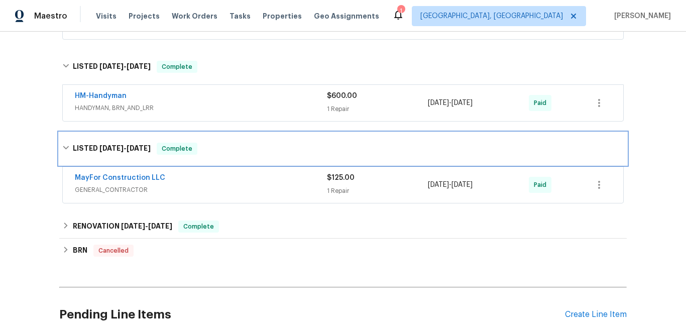
scroll to position [904, 0]
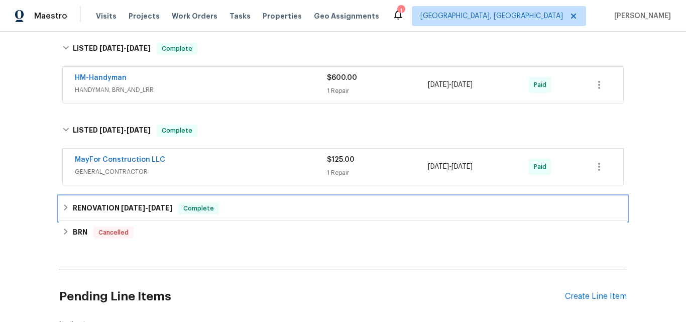
click at [125, 205] on div "RENOVATION 12/16/24 - 12/23/24 Complete" at bounding box center [343, 208] width 568 height 24
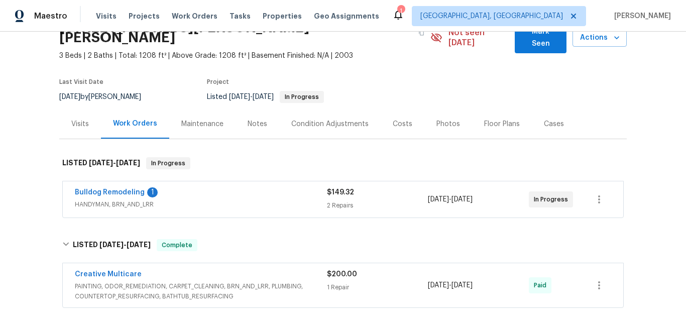
scroll to position [50, 0]
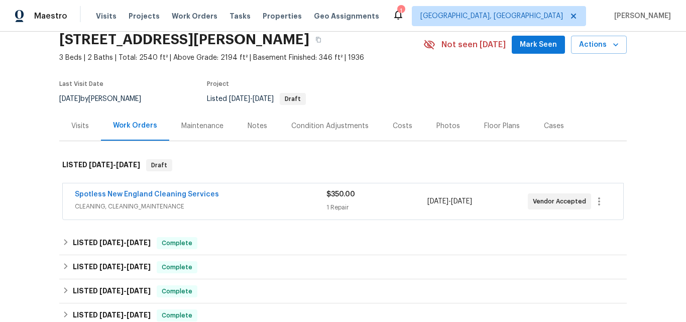
scroll to position [151, 0]
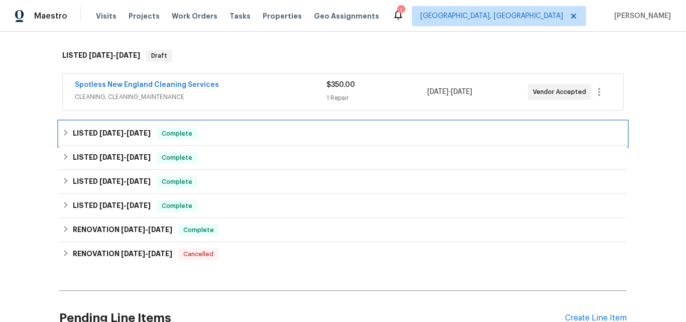
click at [106, 133] on span "[DATE]" at bounding box center [111, 133] width 24 height 7
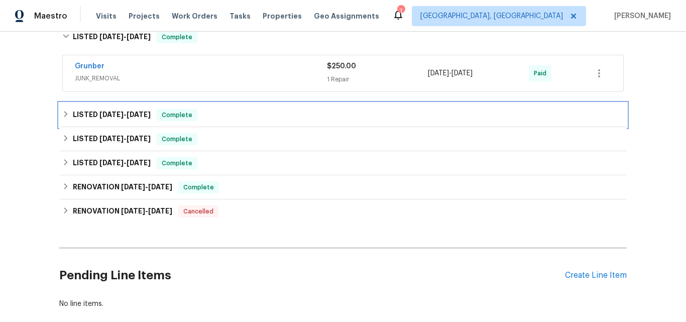
drag, startPoint x: 94, startPoint y: 113, endPoint x: 166, endPoint y: 97, distance: 73.6
click at [99, 113] on span "[DATE]" at bounding box center [111, 114] width 24 height 7
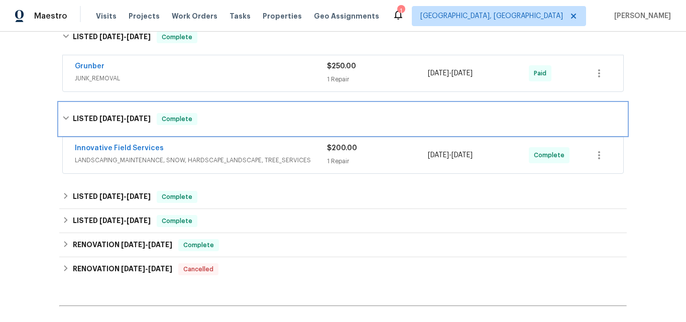
scroll to position [301, 0]
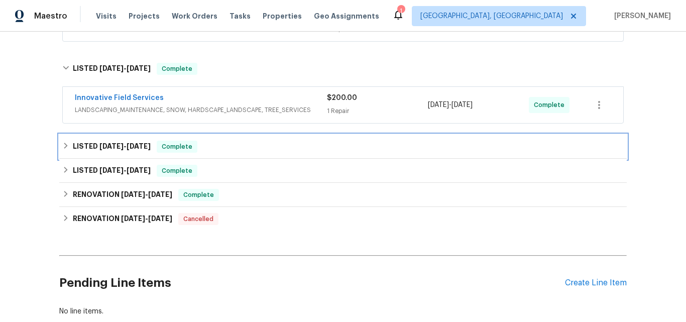
drag, startPoint x: 105, startPoint y: 152, endPoint x: 119, endPoint y: 141, distance: 17.8
click at [105, 151] on h6 "LISTED [DATE] - [DATE]" at bounding box center [112, 147] width 78 height 12
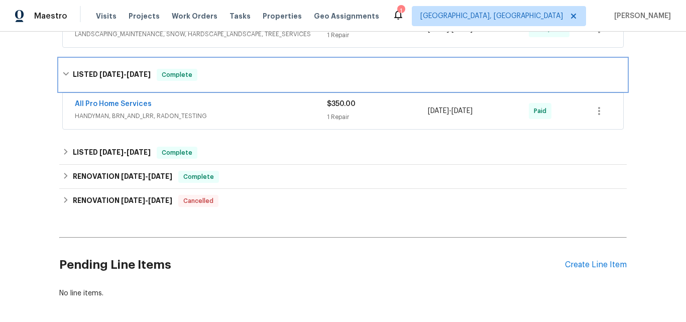
scroll to position [402, 0]
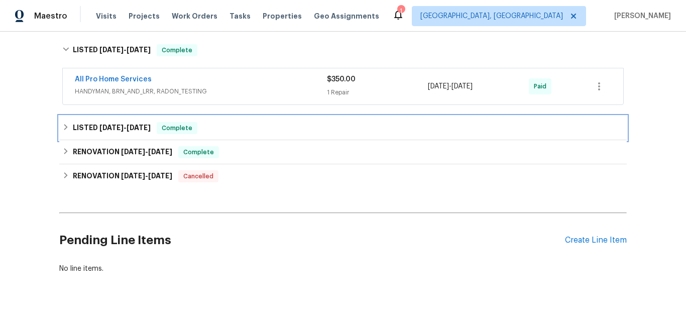
click at [105, 126] on span "7/29/25" at bounding box center [111, 127] width 24 height 7
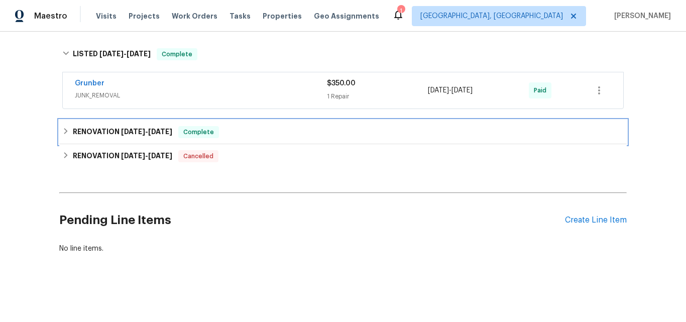
click at [110, 126] on h6 "RENOVATION 7/18/25 - 7/30/25" at bounding box center [122, 132] width 99 height 12
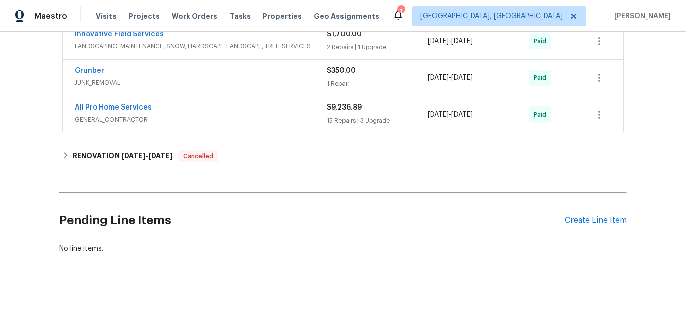
scroll to position [765, 0]
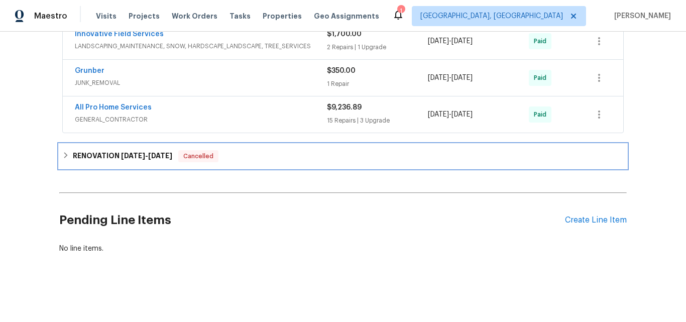
click at [124, 152] on span "4/28/25" at bounding box center [133, 155] width 24 height 7
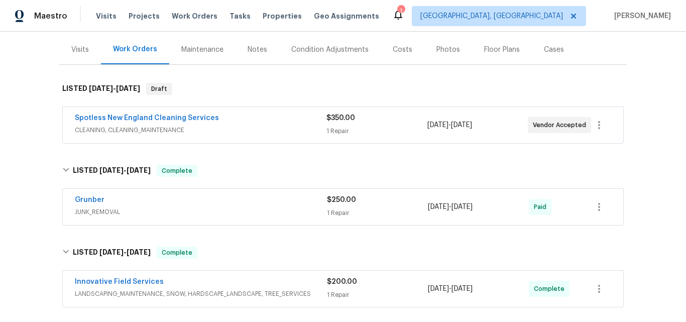
scroll to position [112, 0]
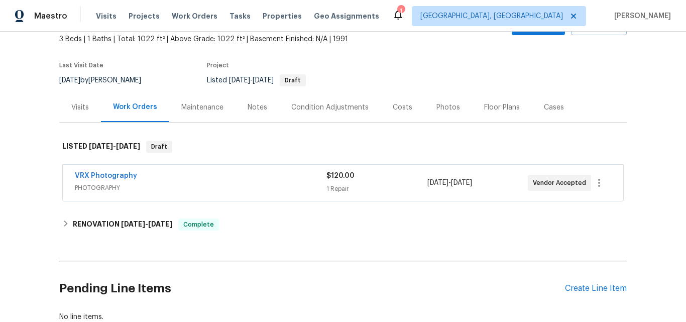
scroll to position [112, 0]
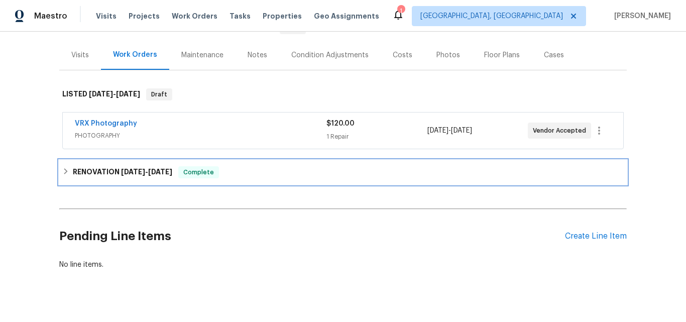
click at [113, 183] on div "RENOVATION [DATE] - [DATE] Complete" at bounding box center [343, 172] width 568 height 24
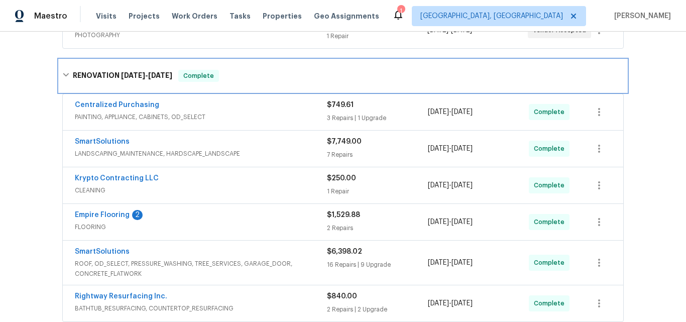
scroll to position [263, 0]
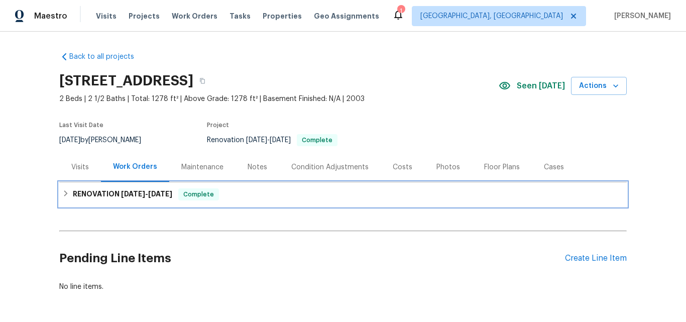
click at [110, 195] on h6 "RENOVATION 9/16/25 - 10/24/25" at bounding box center [122, 194] width 99 height 12
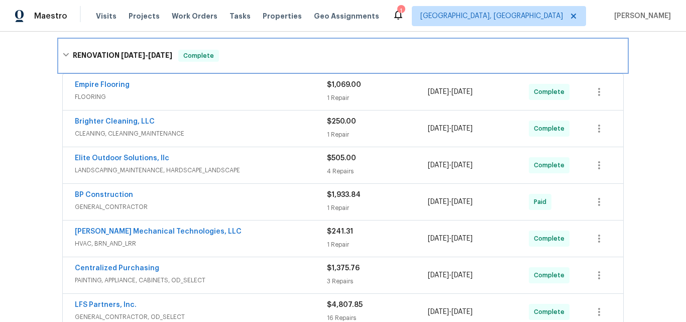
scroll to position [100, 0]
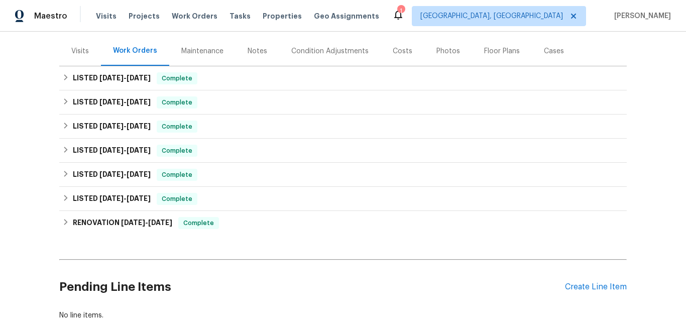
scroll to position [100, 0]
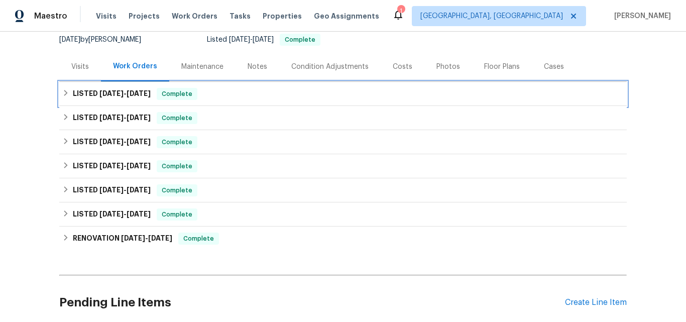
click at [99, 90] on span "[DATE]" at bounding box center [111, 93] width 24 height 7
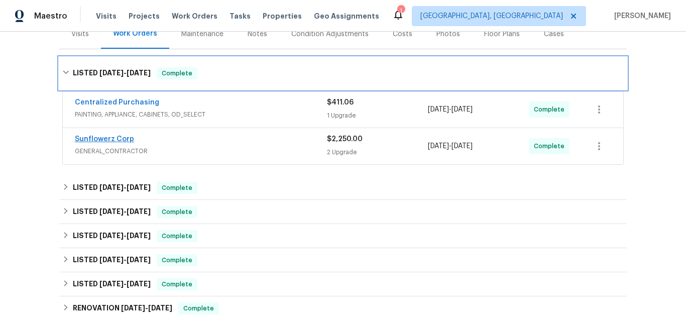
scroll to position [151, 0]
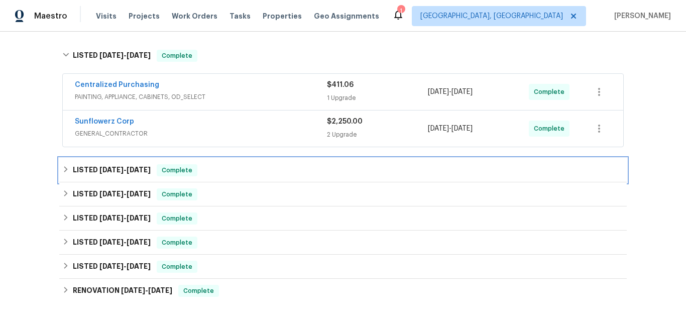
drag, startPoint x: 109, startPoint y: 170, endPoint x: 140, endPoint y: 128, distance: 52.4
click at [108, 170] on span "[DATE]" at bounding box center [111, 169] width 24 height 7
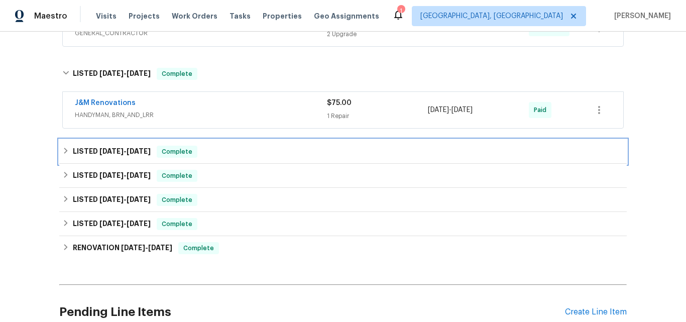
click at [107, 154] on span "[DATE]" at bounding box center [111, 151] width 24 height 7
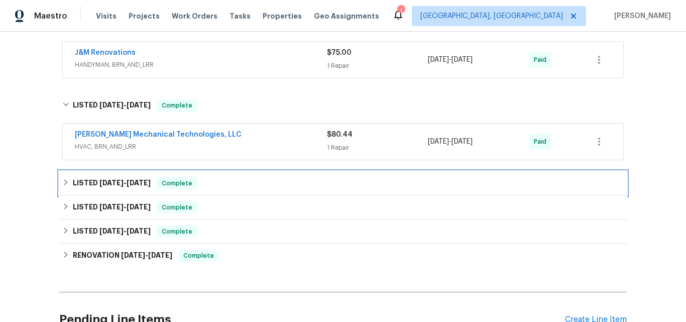
drag, startPoint x: 106, startPoint y: 180, endPoint x: 126, endPoint y: 155, distance: 32.3
click at [105, 180] on span "[DATE]" at bounding box center [111, 182] width 24 height 7
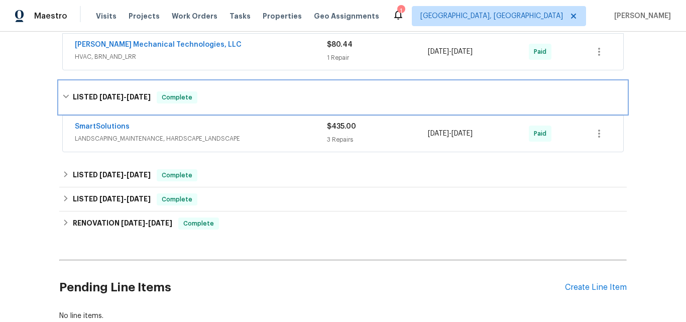
scroll to position [402, 0]
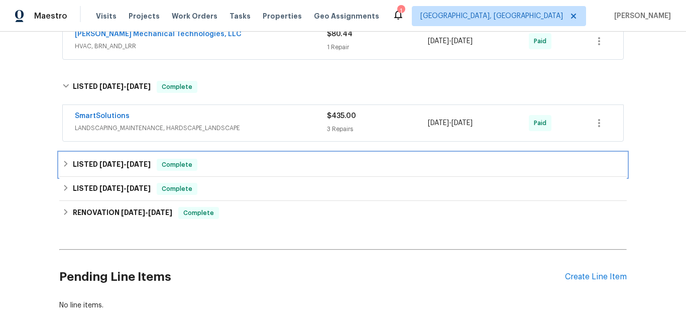
click at [114, 162] on span "[DATE]" at bounding box center [111, 164] width 24 height 7
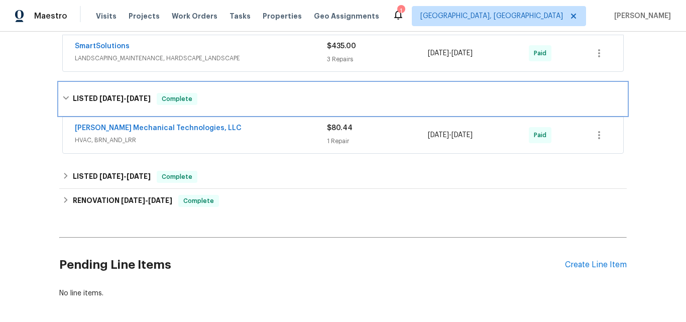
scroll to position [502, 0]
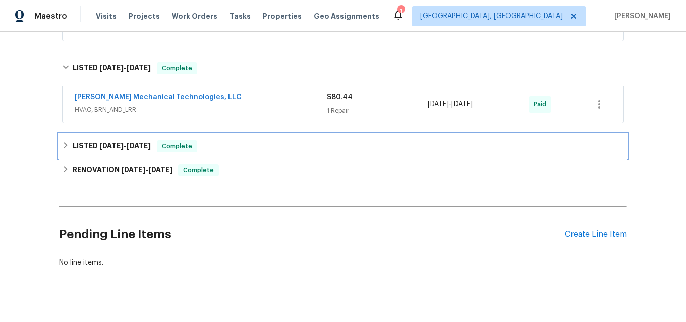
click at [99, 143] on span "[DATE]" at bounding box center [111, 145] width 24 height 7
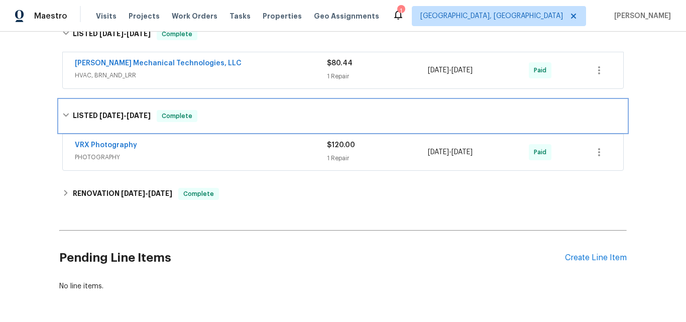
scroll to position [553, 0]
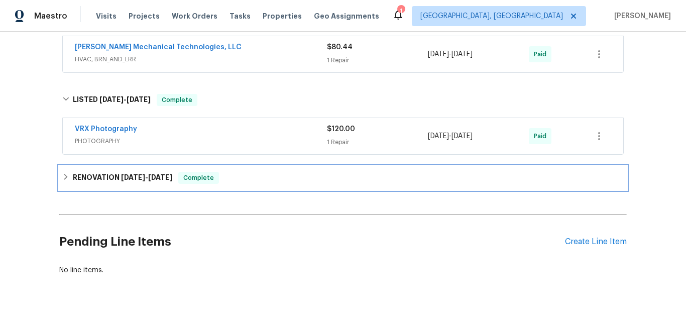
click at [83, 178] on h6 "RENOVATION [DATE] - [DATE]" at bounding box center [122, 178] width 99 height 12
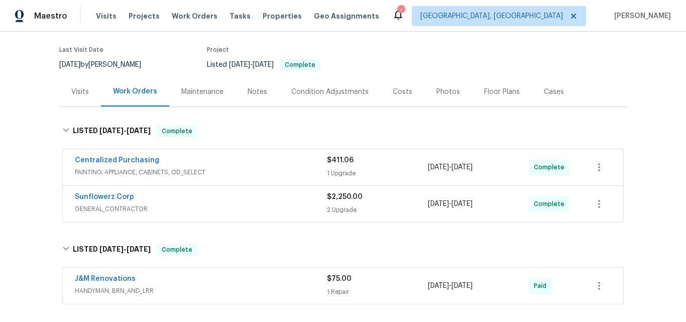
scroll to position [50, 0]
